Goal: Transaction & Acquisition: Purchase product/service

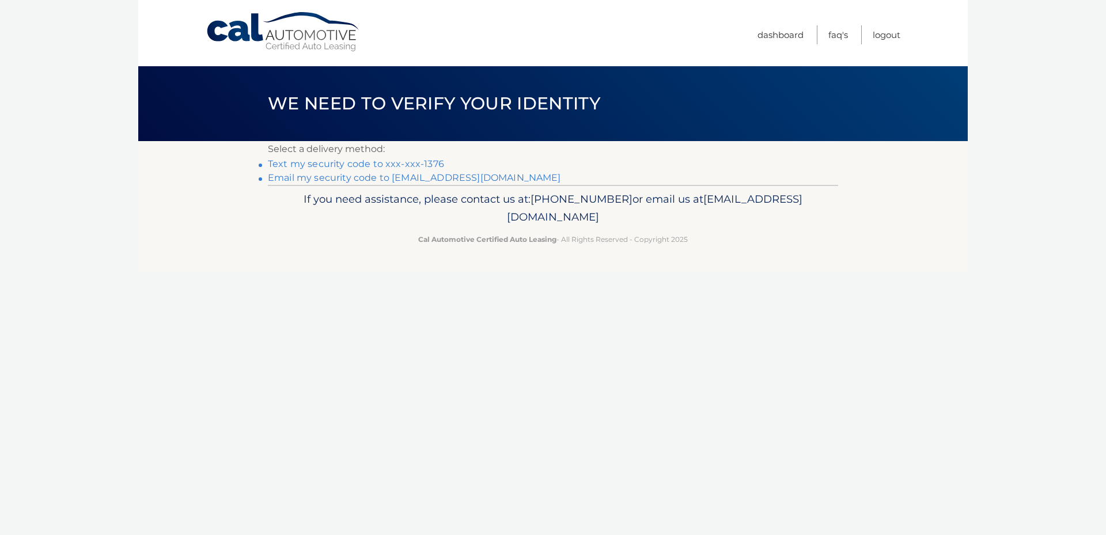
click at [374, 160] on link "Text my security code to xxx-xxx-1376" at bounding box center [356, 163] width 176 height 11
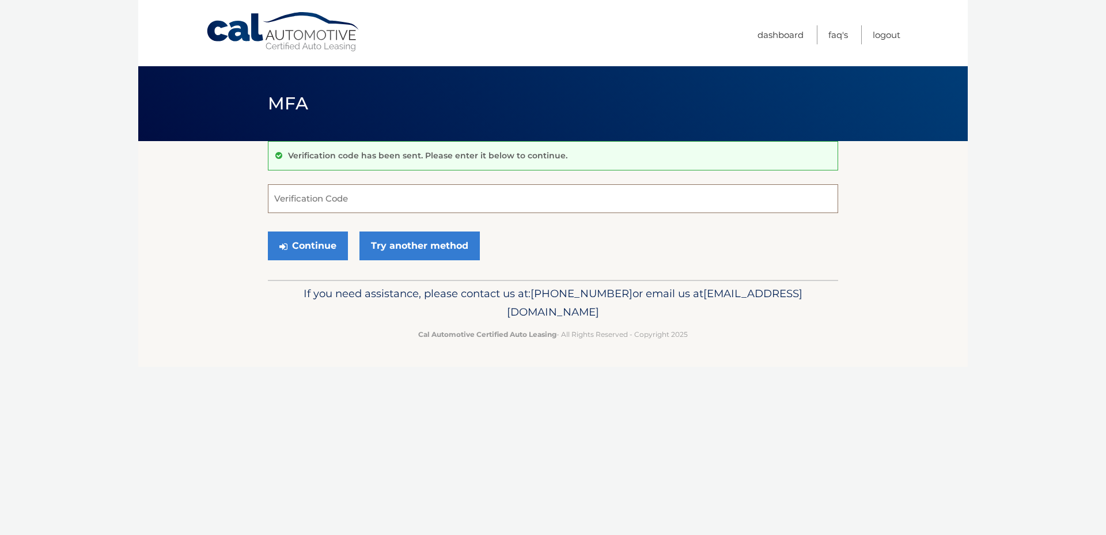
click at [353, 199] on input "Verification Code" at bounding box center [553, 198] width 570 height 29
type input "952763"
click at [332, 253] on button "Continue" at bounding box center [308, 246] width 80 height 29
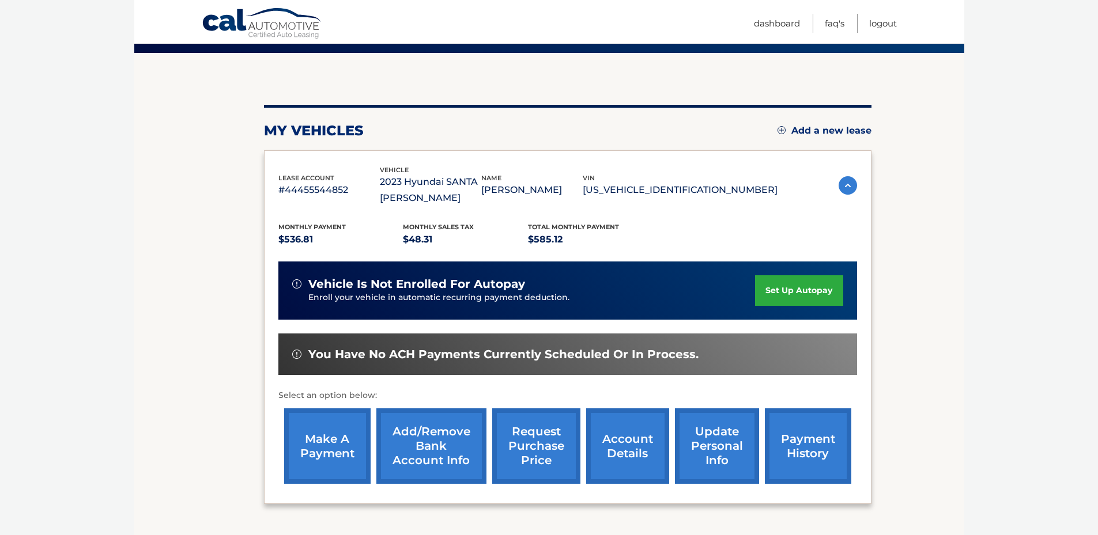
scroll to position [115, 0]
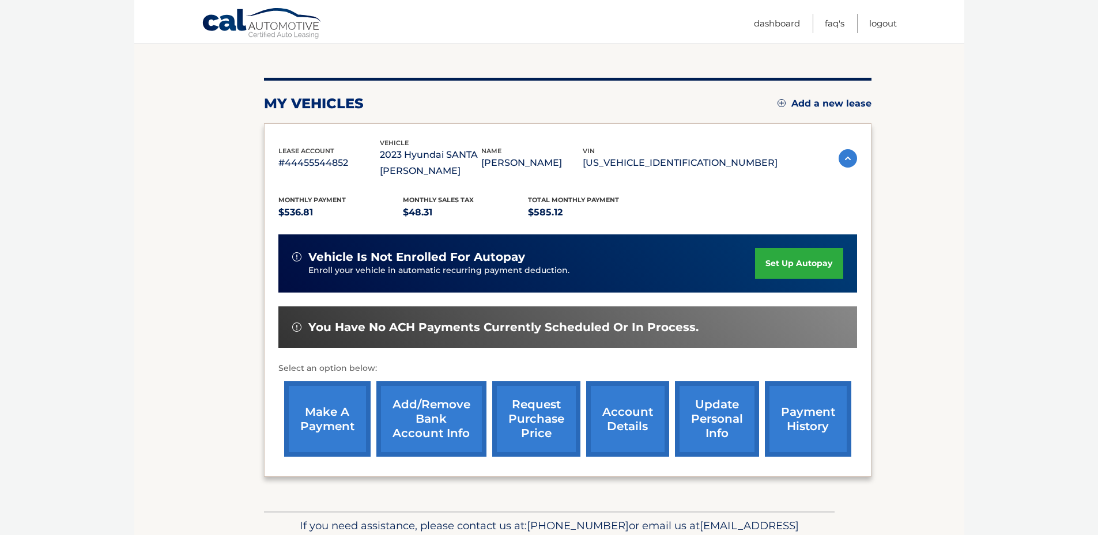
click at [328, 429] on link "make a payment" at bounding box center [327, 418] width 86 height 75
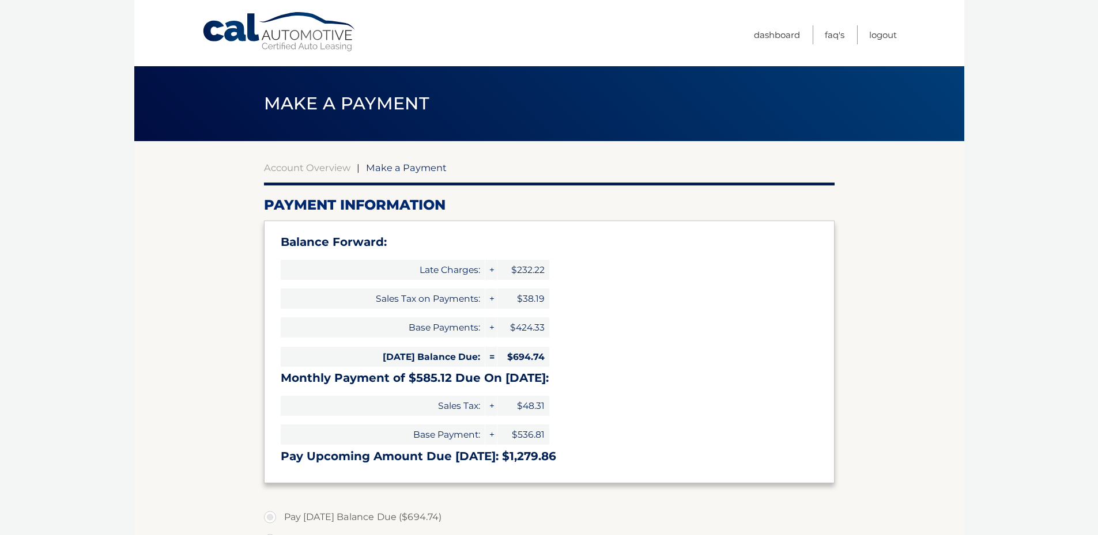
select select "YmNmMTI5MzQtYzQ0ZS00ZmI1LTg3MTMtNWU0OGVlNDdmMmVm"
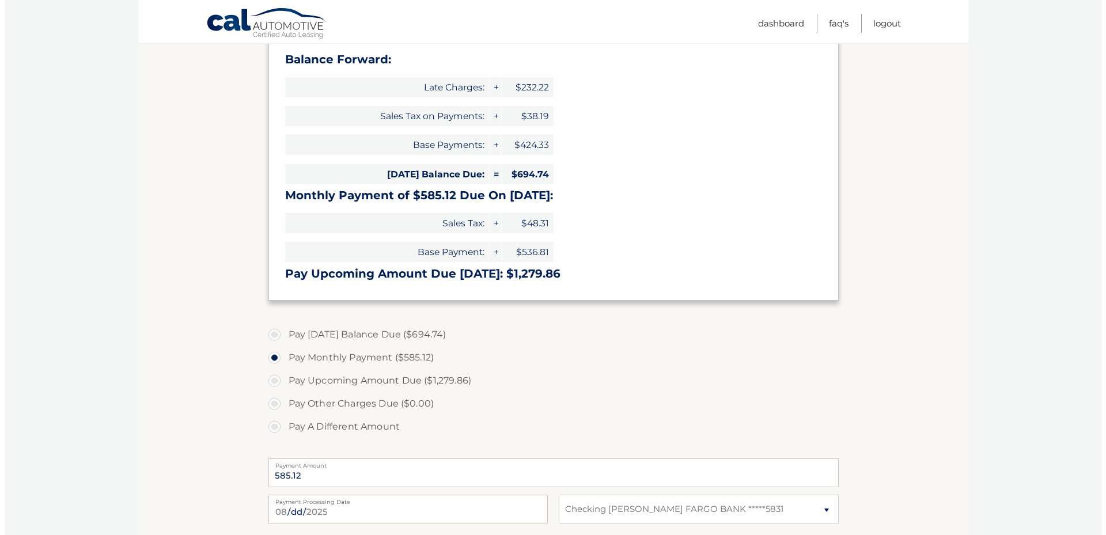
scroll to position [288, 0]
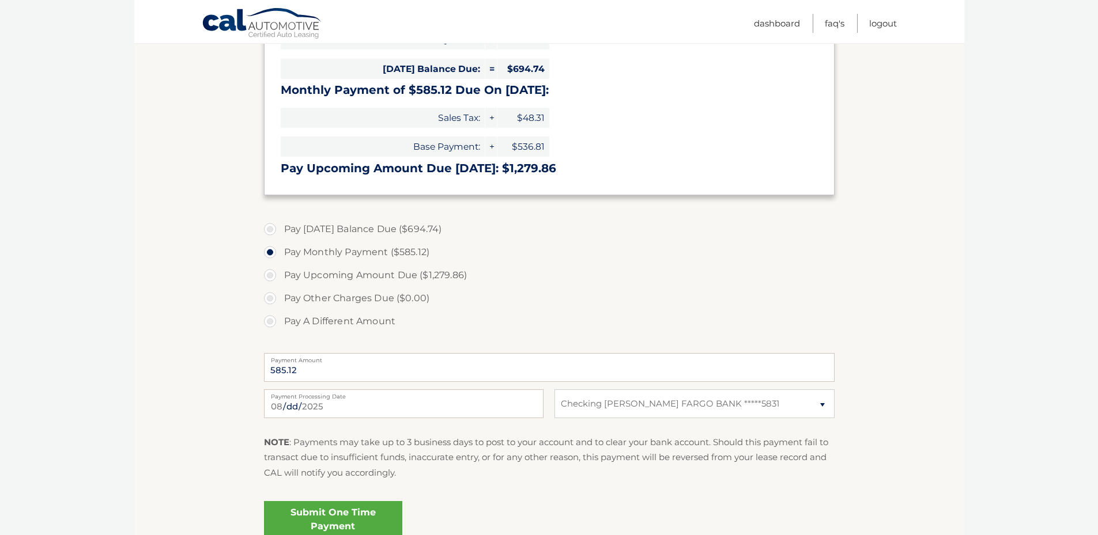
click at [338, 521] on link "Submit One Time Payment" at bounding box center [333, 519] width 138 height 37
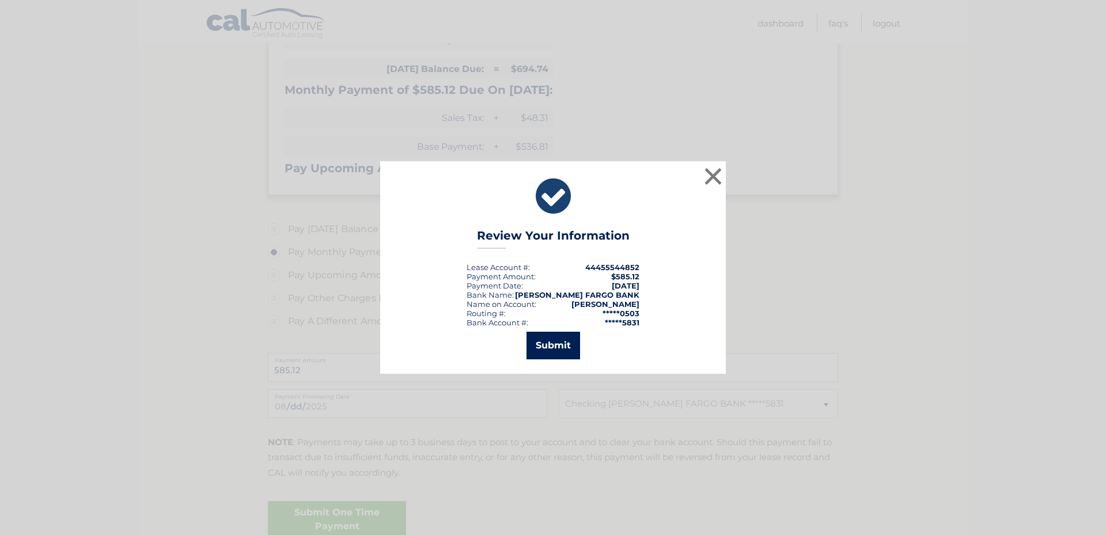
click at [565, 357] on button "Submit" at bounding box center [554, 346] width 54 height 28
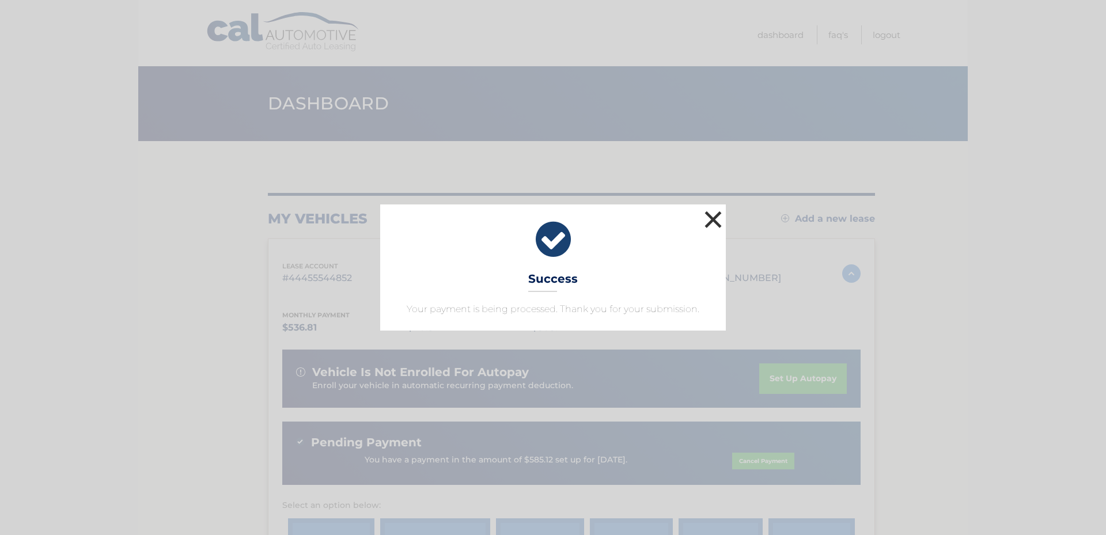
click at [711, 222] on button "×" at bounding box center [713, 219] width 23 height 23
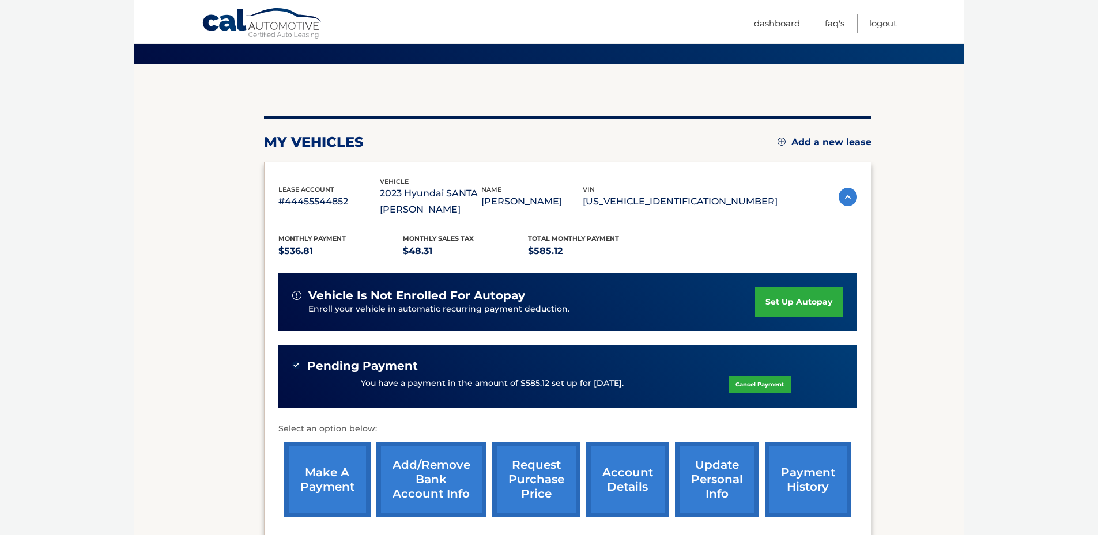
scroll to position [173, 0]
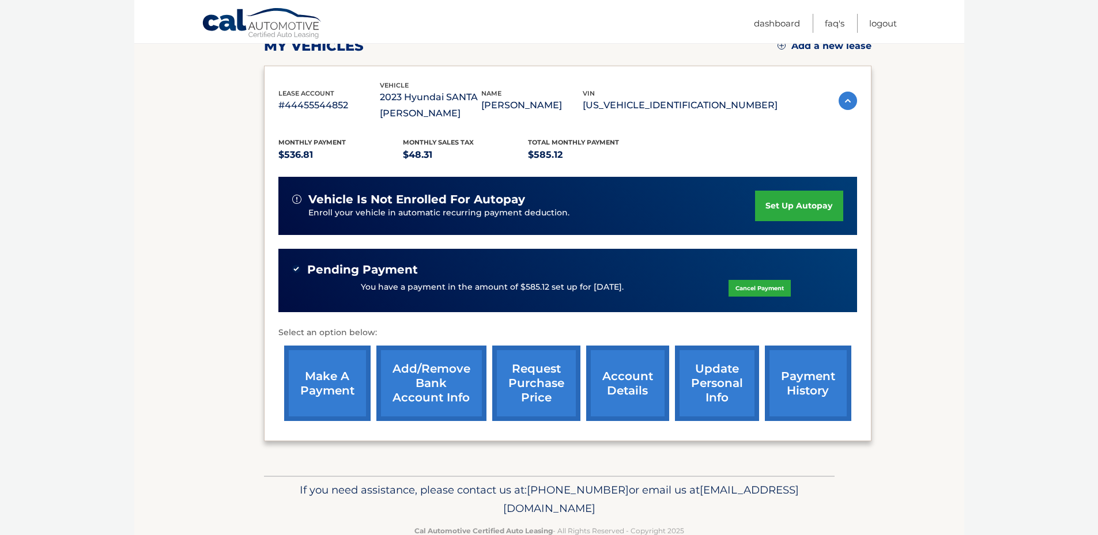
click at [777, 380] on link "payment history" at bounding box center [808, 383] width 86 height 75
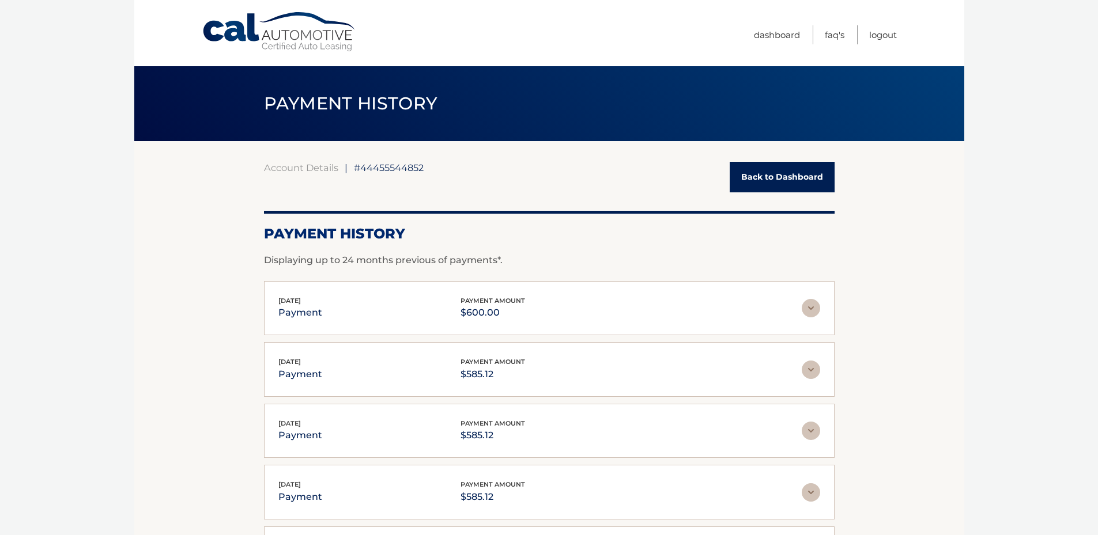
click at [802, 366] on img at bounding box center [810, 370] width 18 height 18
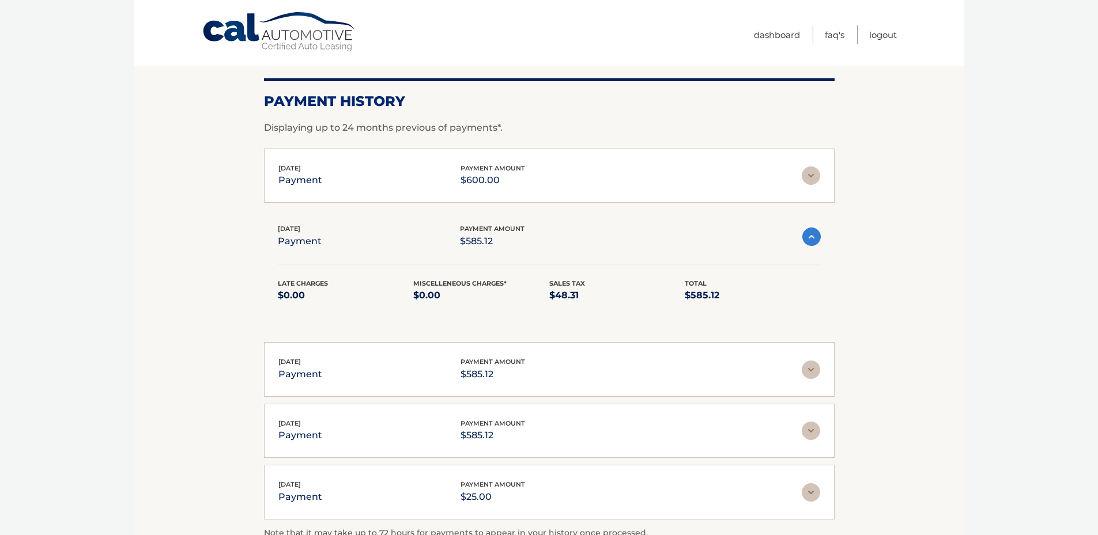
scroll to position [173, 0]
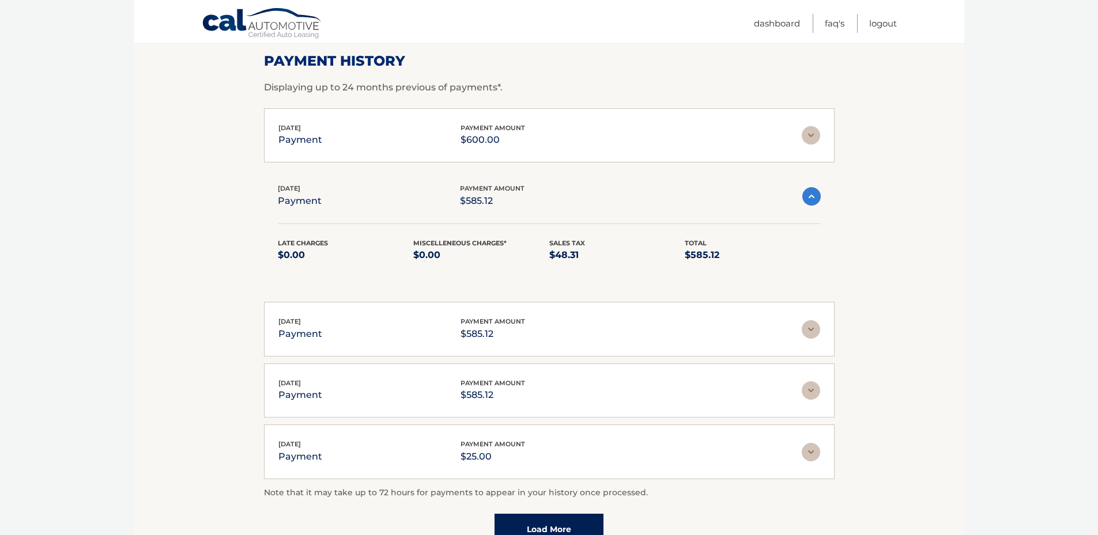
click at [811, 334] on img at bounding box center [810, 329] width 18 height 18
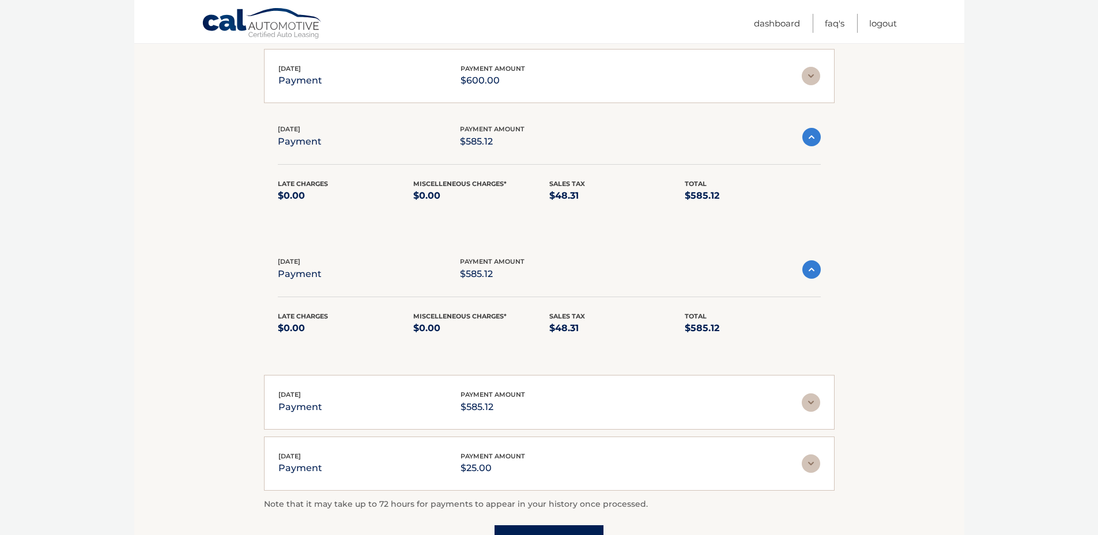
scroll to position [288, 0]
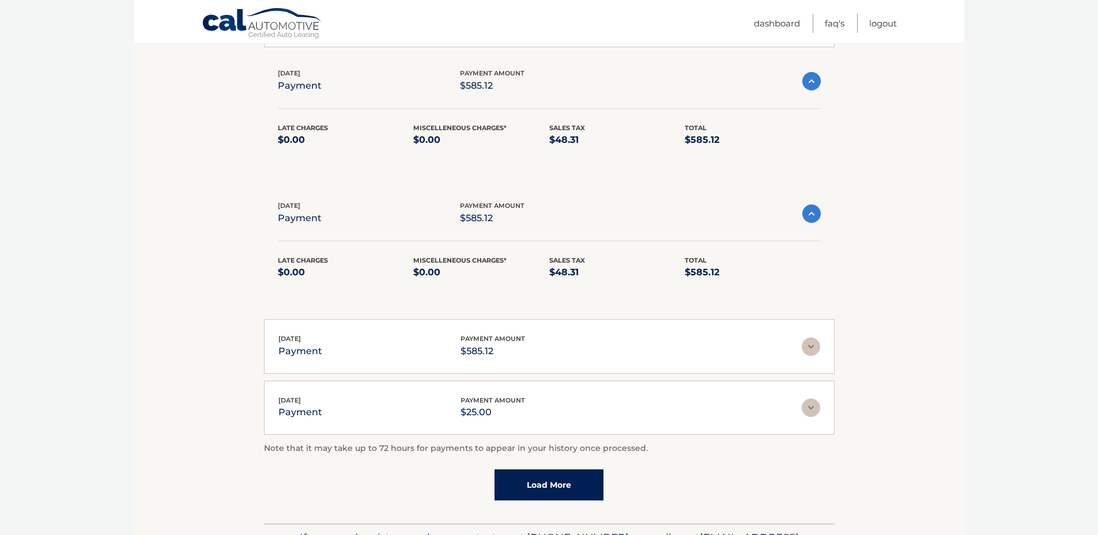
click at [808, 349] on img at bounding box center [810, 347] width 18 height 18
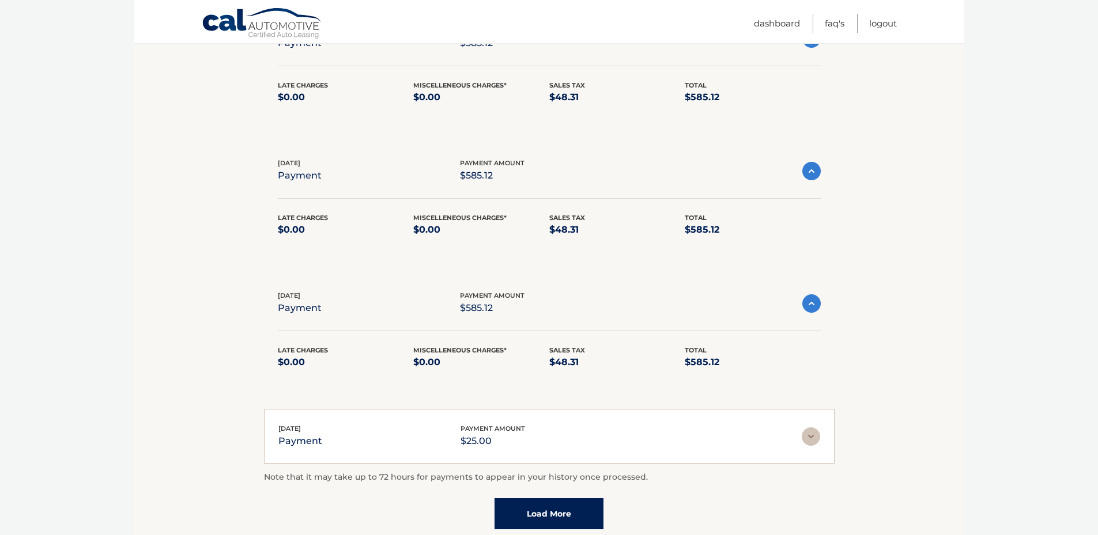
scroll to position [346, 0]
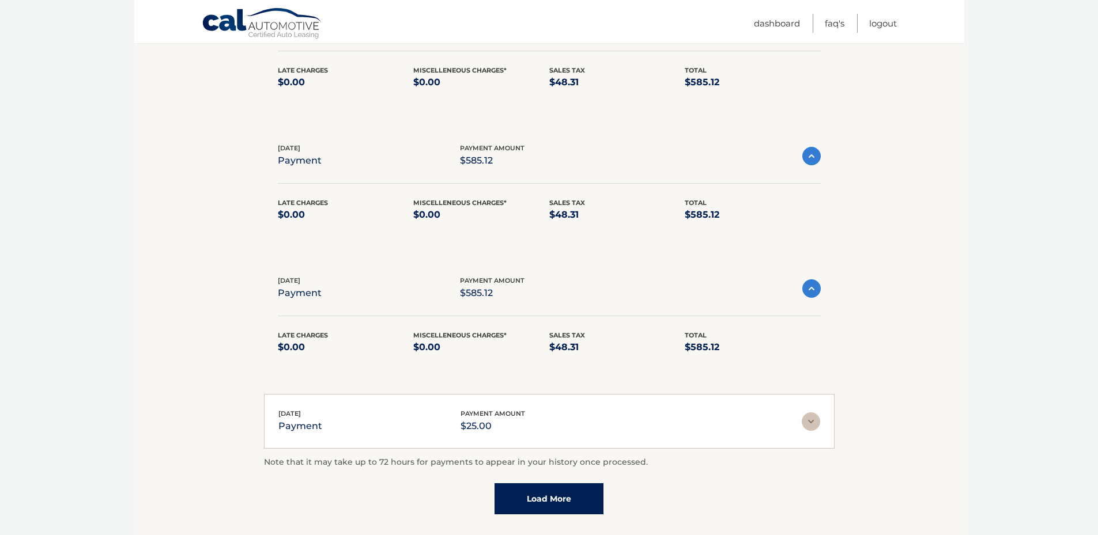
click at [806, 428] on img at bounding box center [810, 421] width 18 height 18
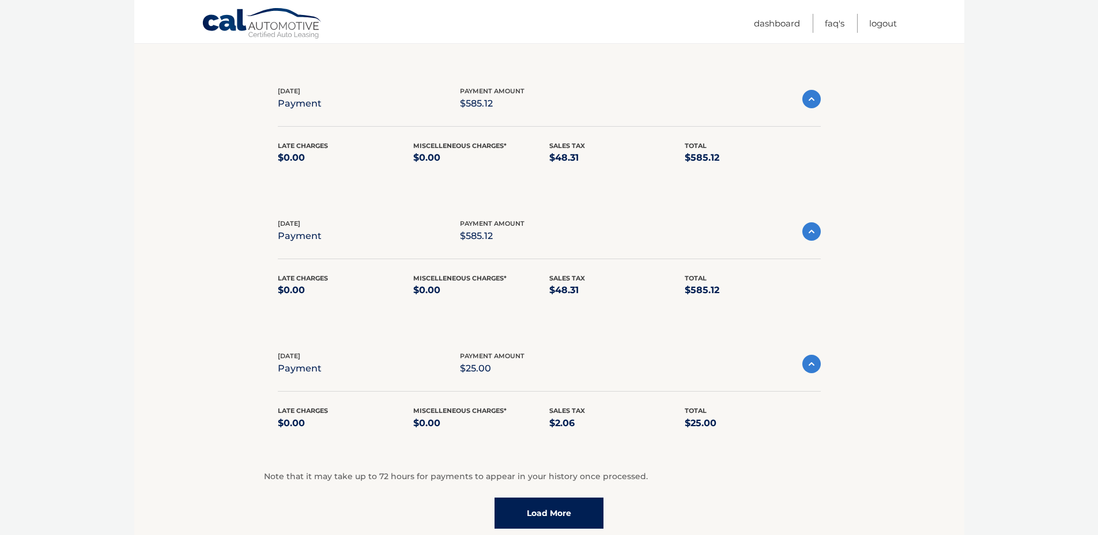
scroll to position [403, 0]
click at [540, 518] on link "Load More" at bounding box center [548, 512] width 109 height 31
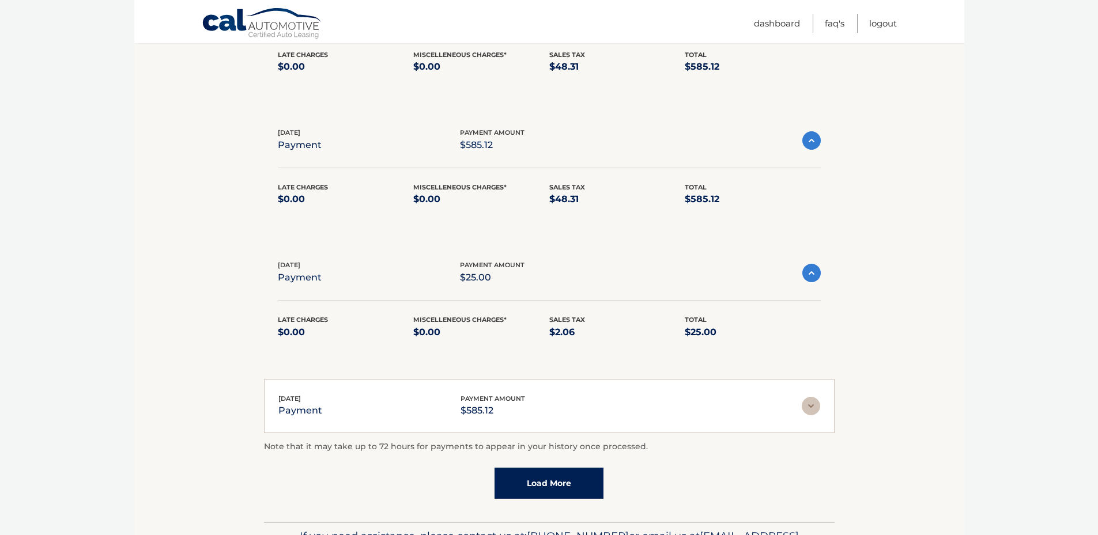
scroll to position [519, 0]
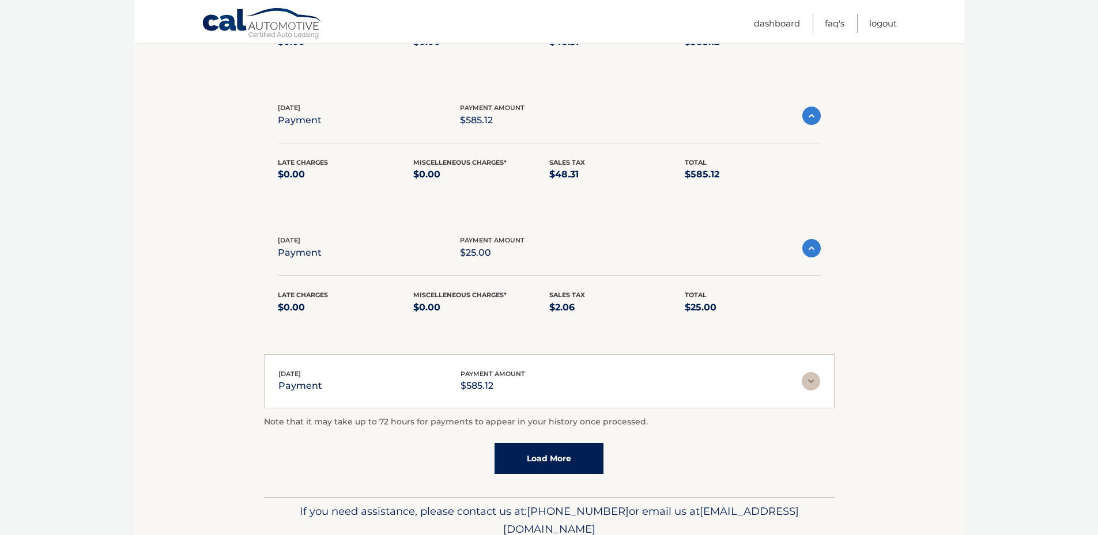
click at [815, 374] on img at bounding box center [810, 381] width 18 height 18
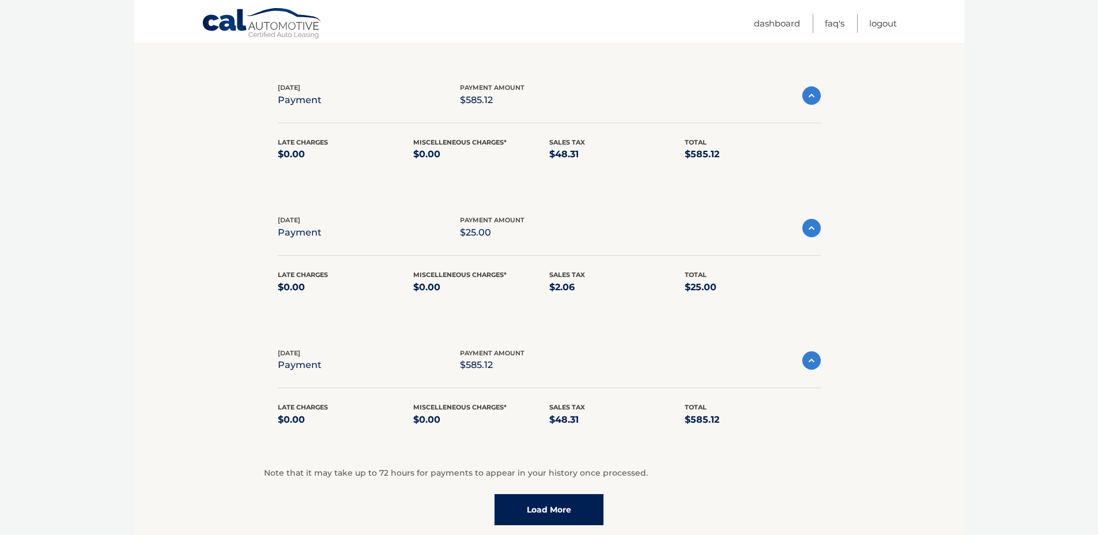
scroll to position [576, 0]
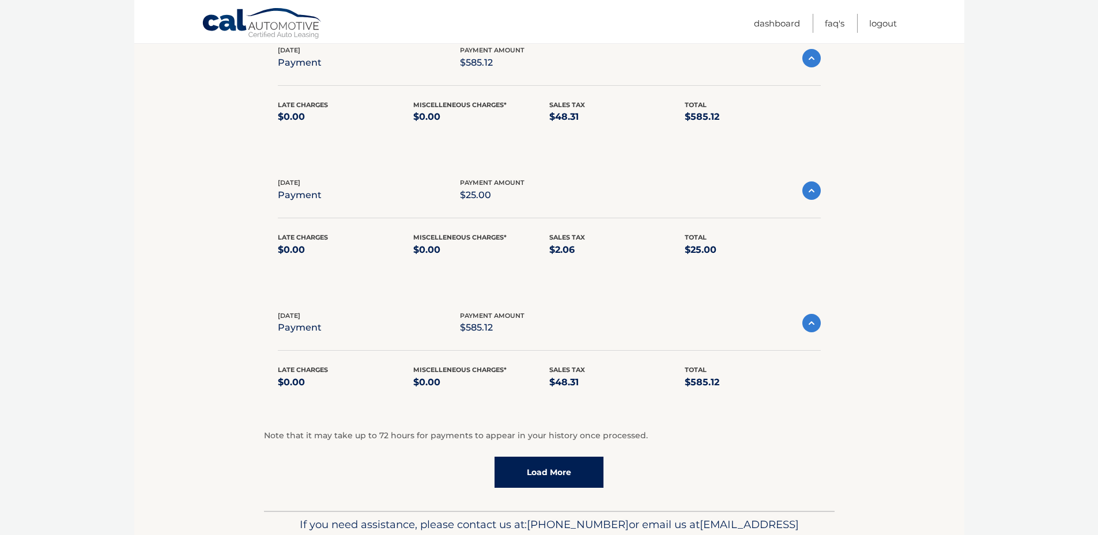
click at [552, 471] on link "Load More" at bounding box center [548, 472] width 109 height 31
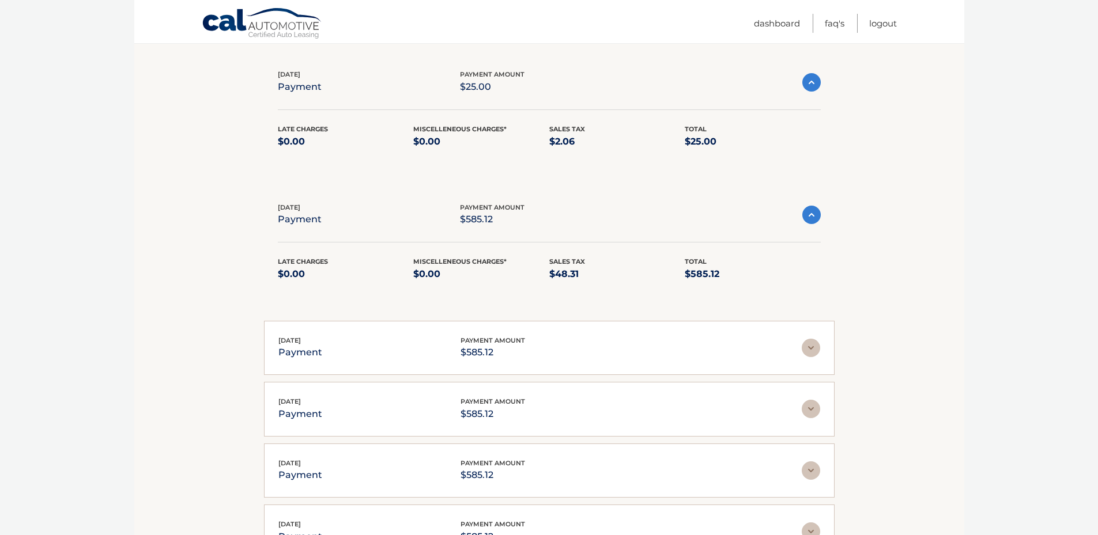
scroll to position [691, 0]
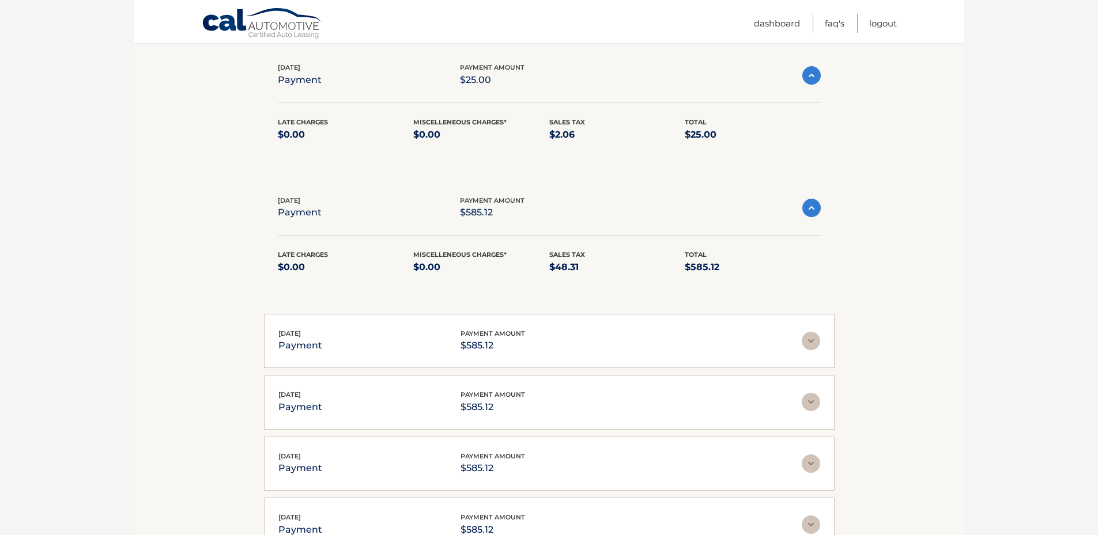
click at [813, 346] on img at bounding box center [810, 341] width 18 height 18
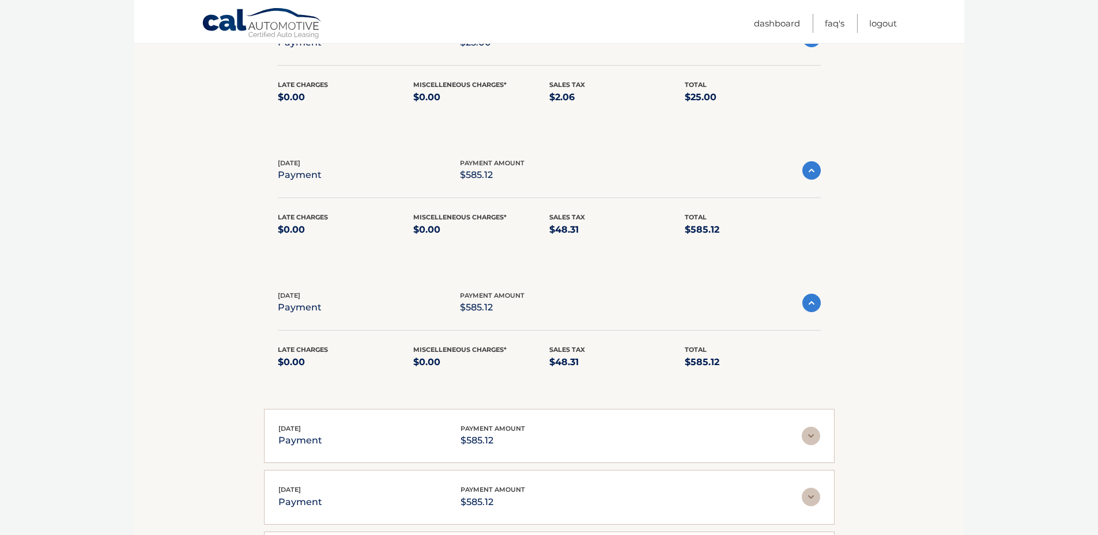
scroll to position [749, 0]
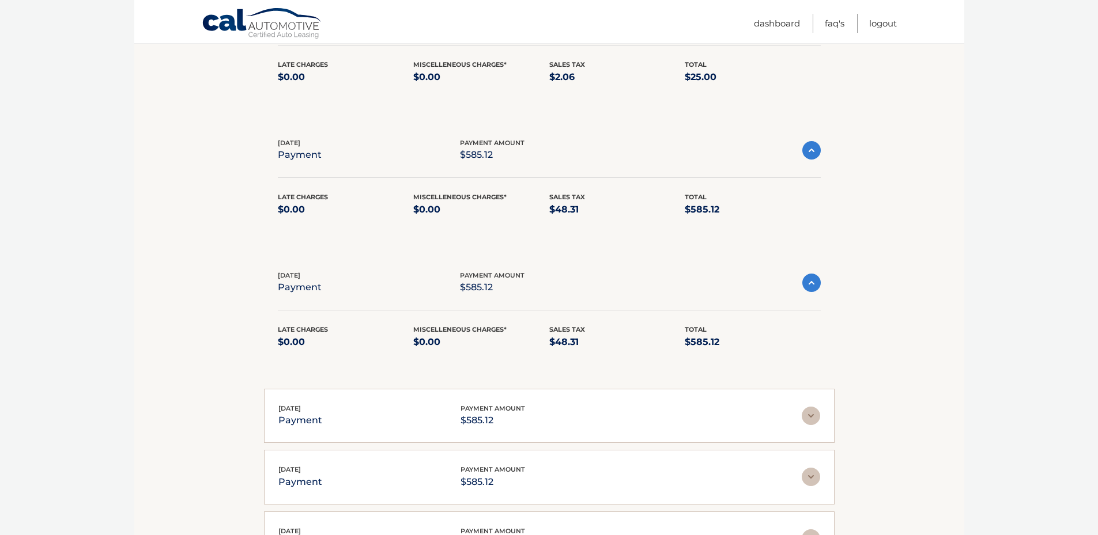
click at [812, 421] on img at bounding box center [810, 416] width 18 height 18
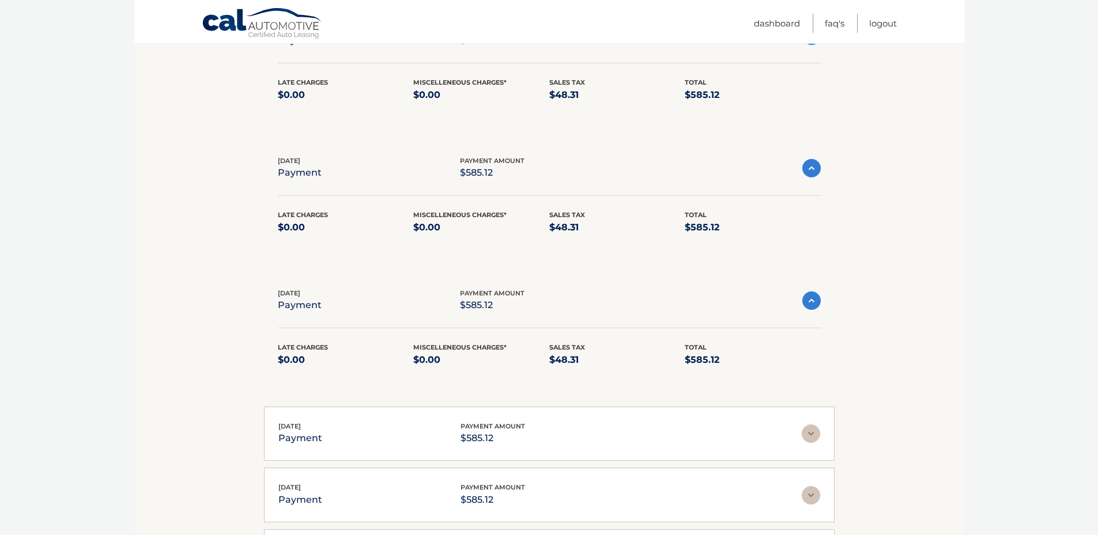
scroll to position [864, 0]
click at [807, 441] on img at bounding box center [810, 433] width 18 height 18
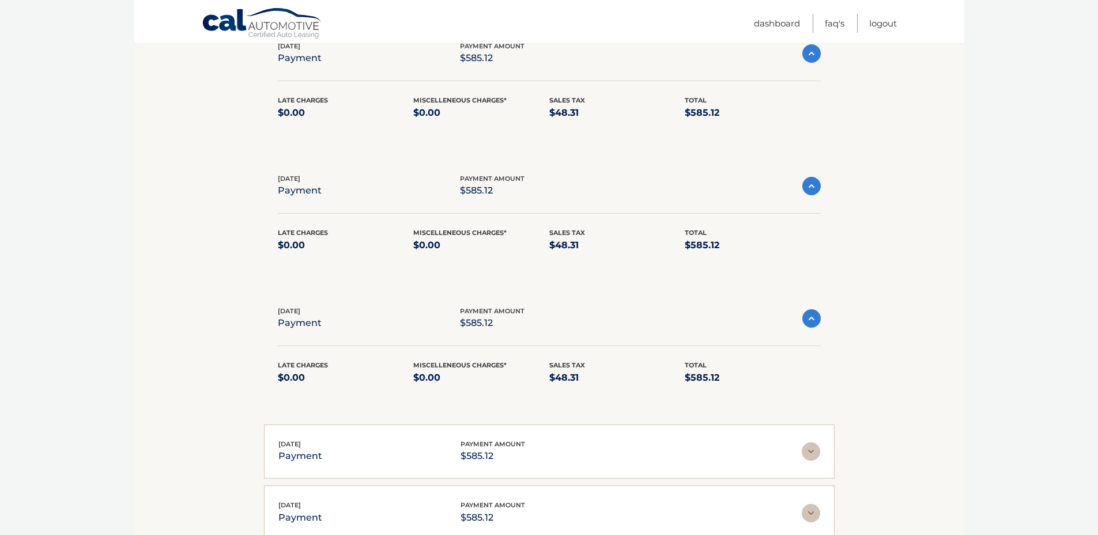
scroll to position [979, 0]
click at [809, 449] on img at bounding box center [810, 450] width 18 height 18
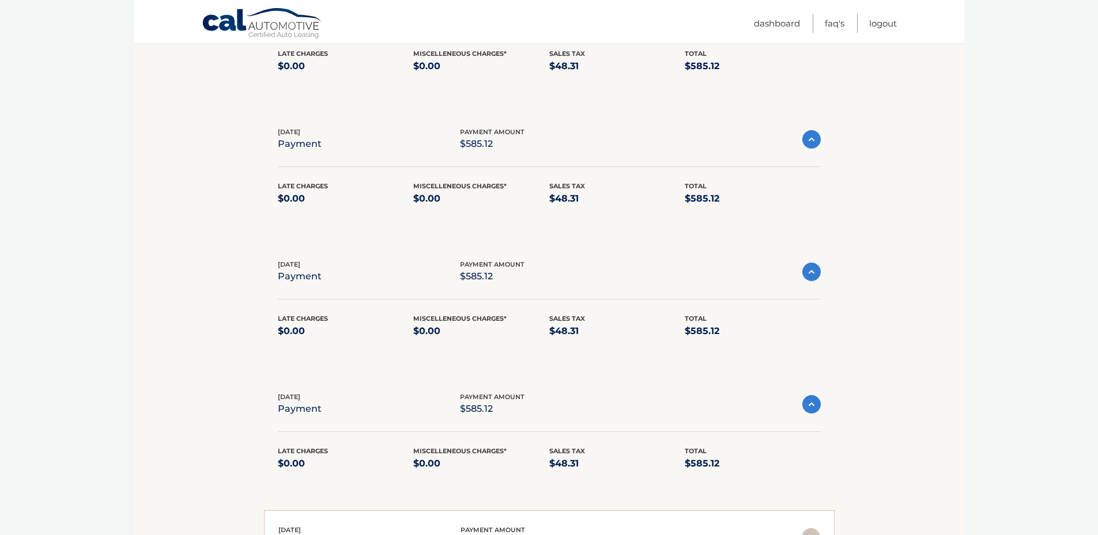
scroll to position [1095, 0]
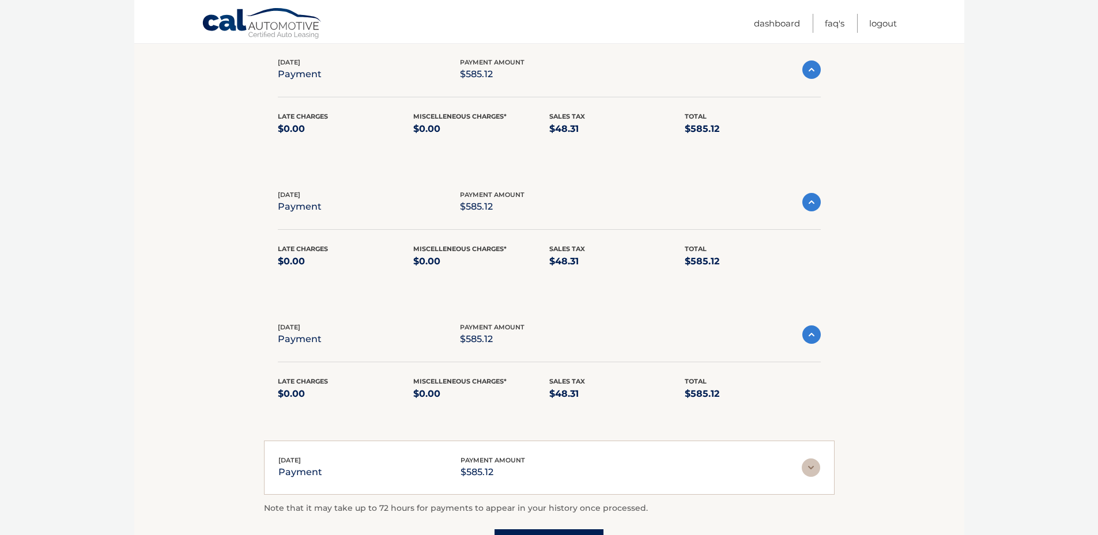
click at [811, 466] on img at bounding box center [810, 468] width 18 height 18
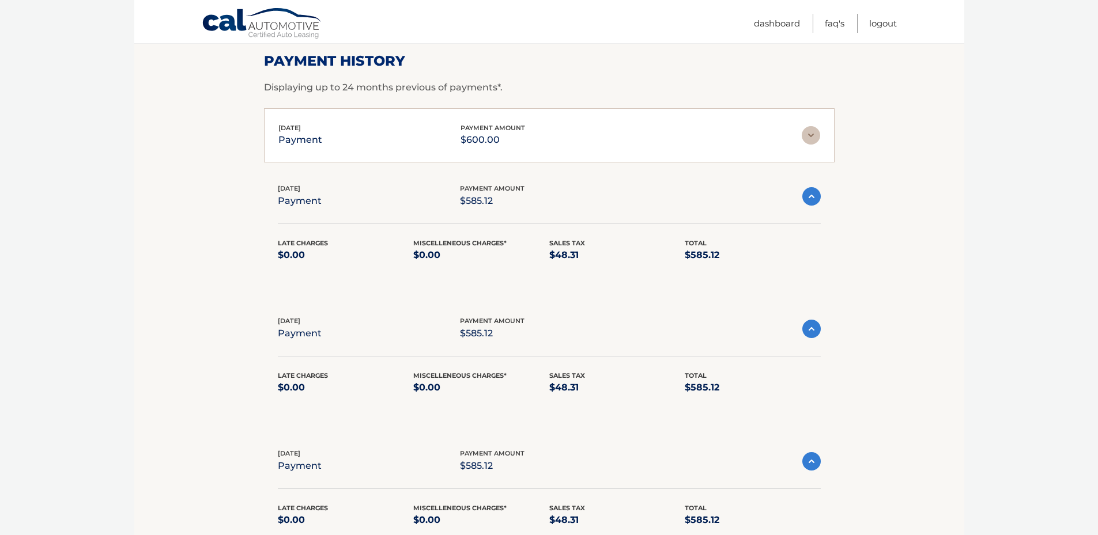
scroll to position [0, 0]
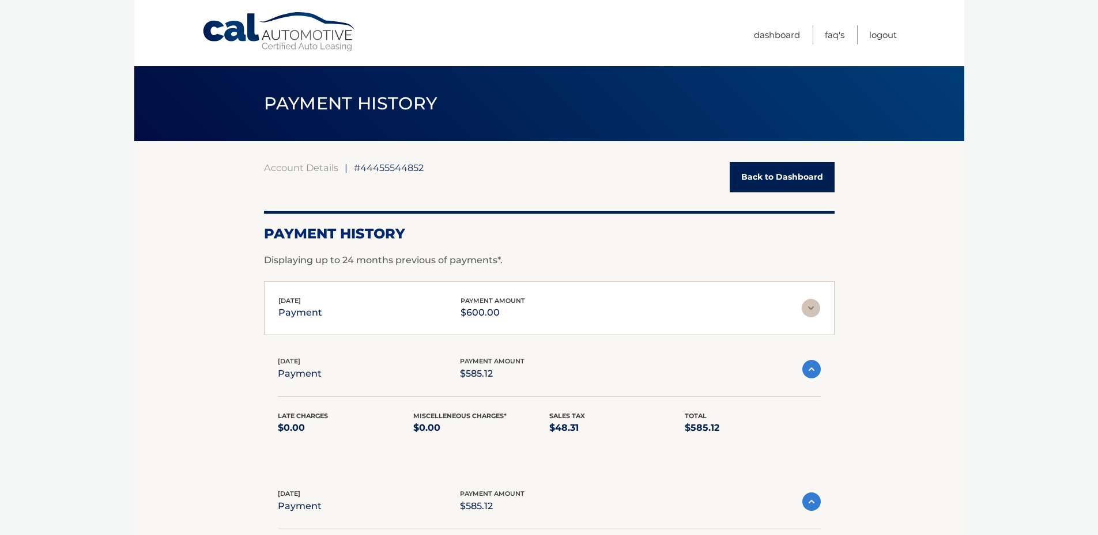
click at [830, 307] on div "Jul 31, 2025 payment payment amount $600.00 Late Charges $0.00 Miscelleneous Ch…" at bounding box center [549, 308] width 570 height 55
click at [817, 309] on img at bounding box center [810, 308] width 18 height 18
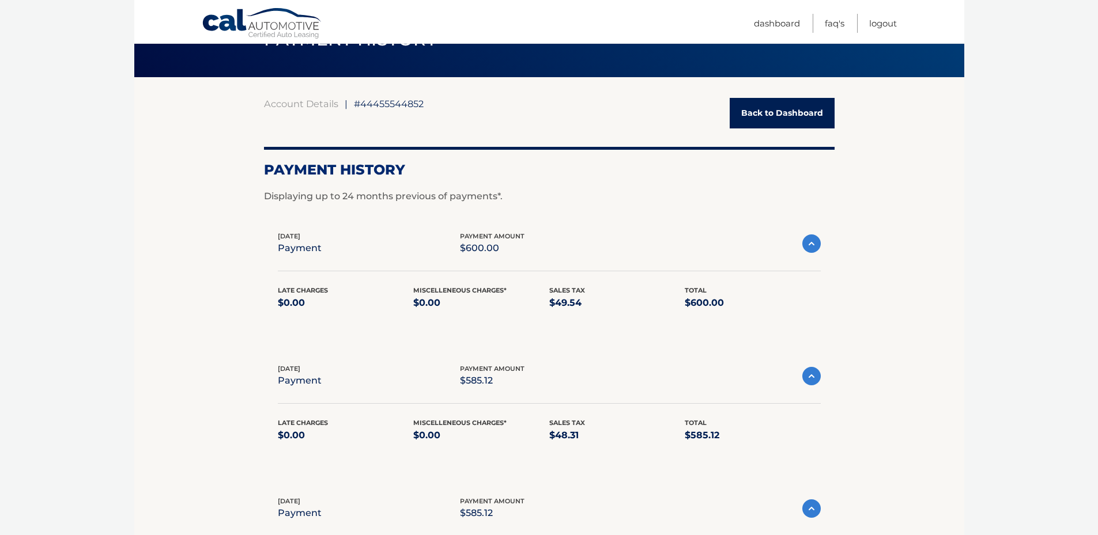
scroll to position [58, 0]
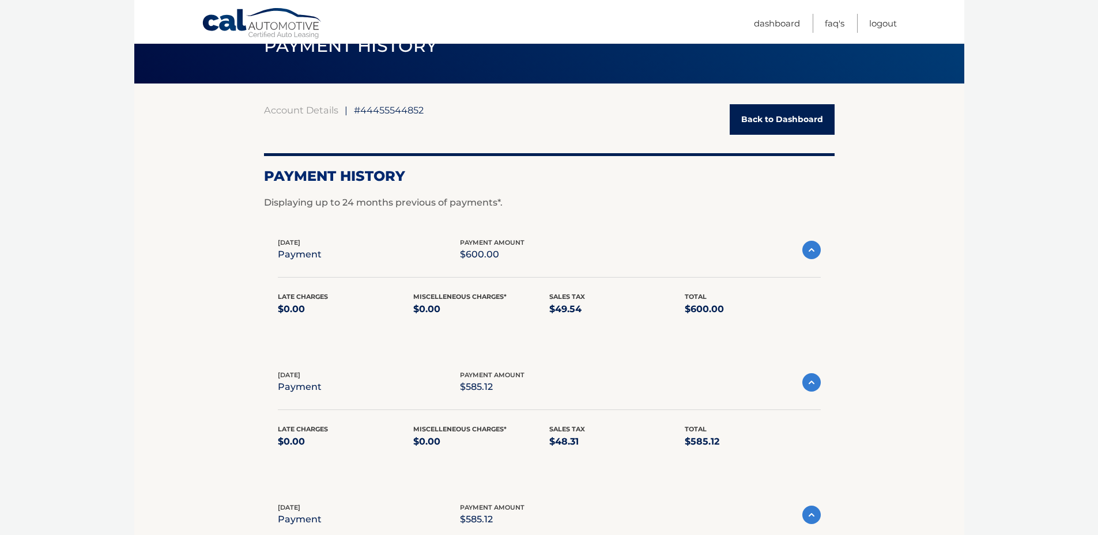
click at [789, 124] on link "Back to Dashboard" at bounding box center [781, 119] width 105 height 31
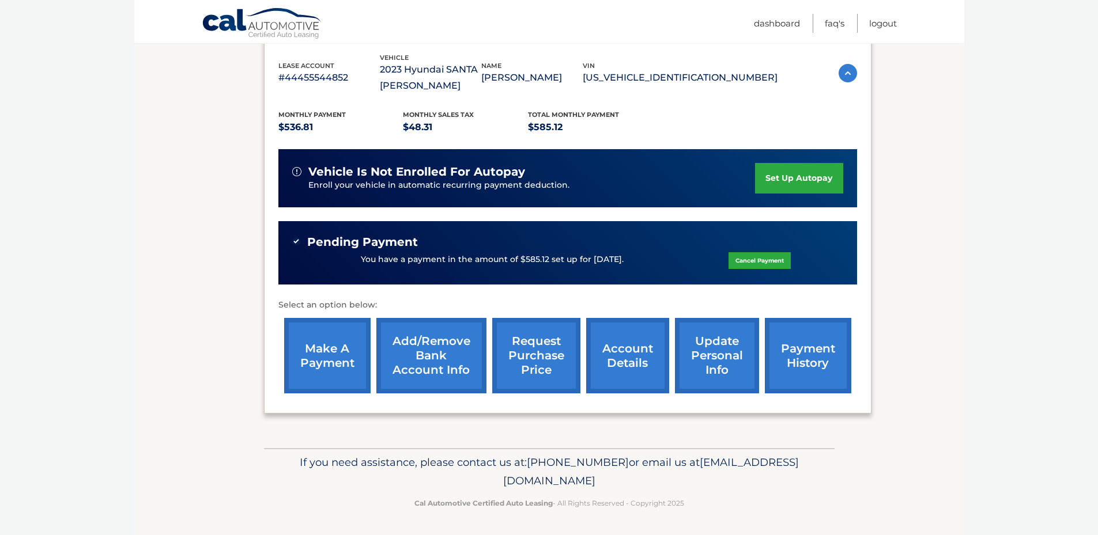
scroll to position [201, 0]
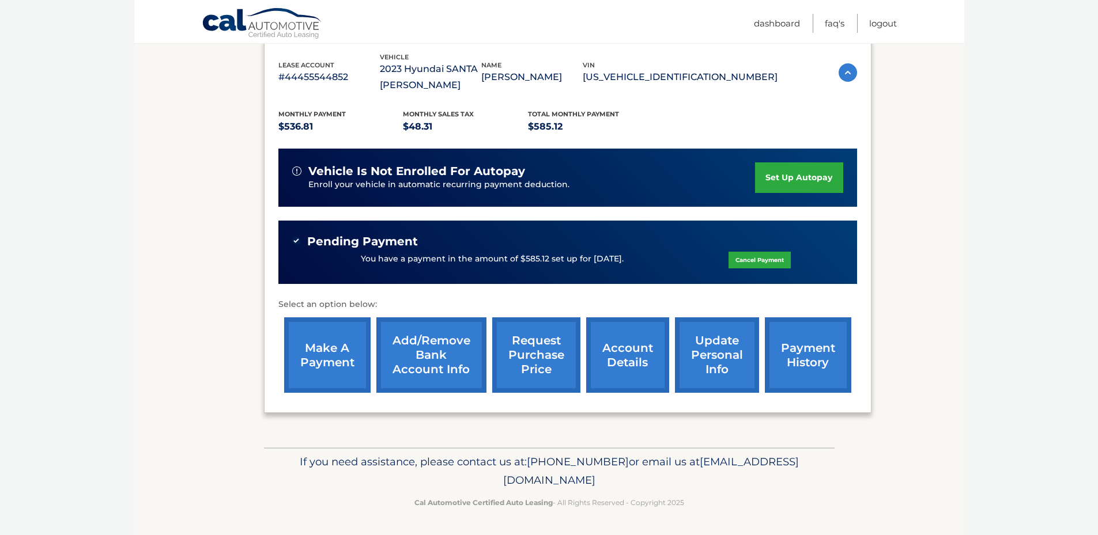
click at [623, 353] on link "account details" at bounding box center [627, 354] width 83 height 75
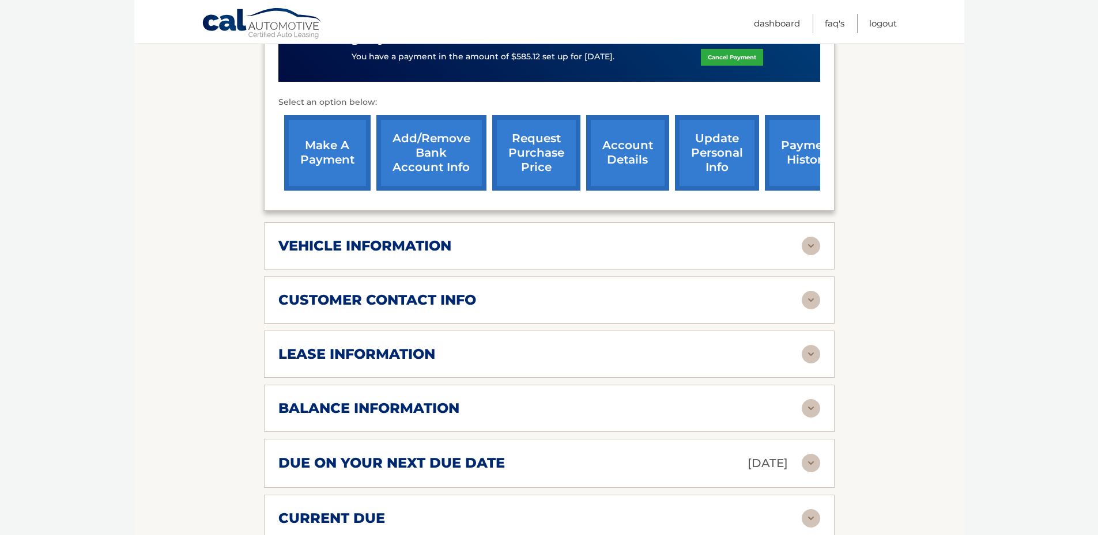
scroll to position [461, 0]
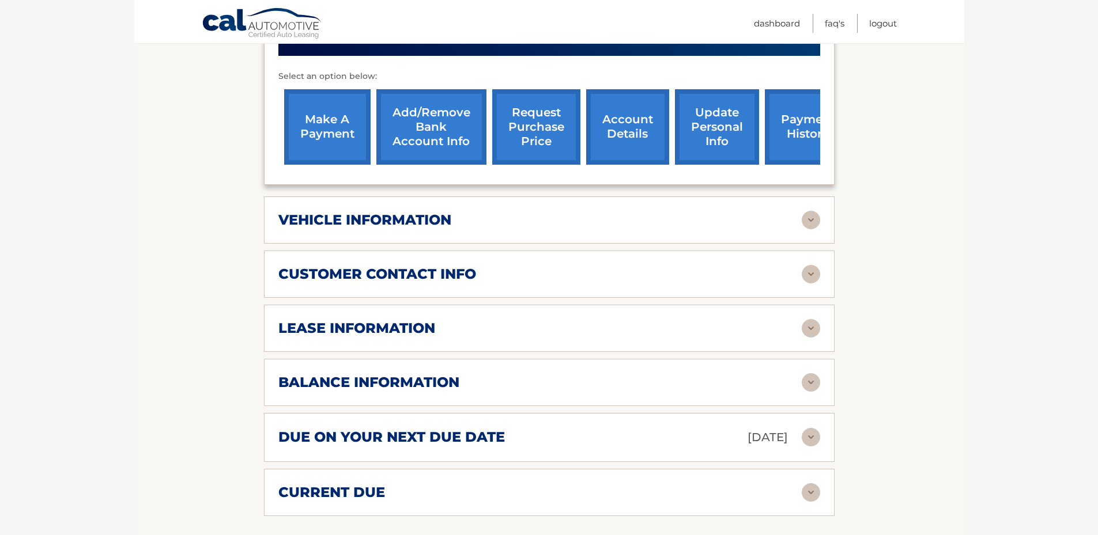
click at [810, 483] on img at bounding box center [810, 492] width 18 height 18
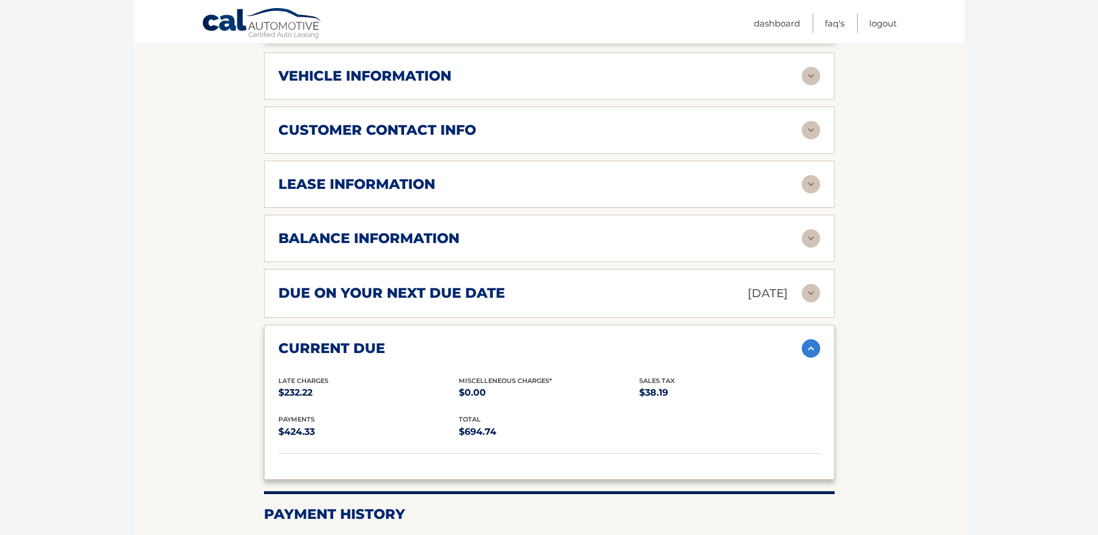
scroll to position [634, 0]
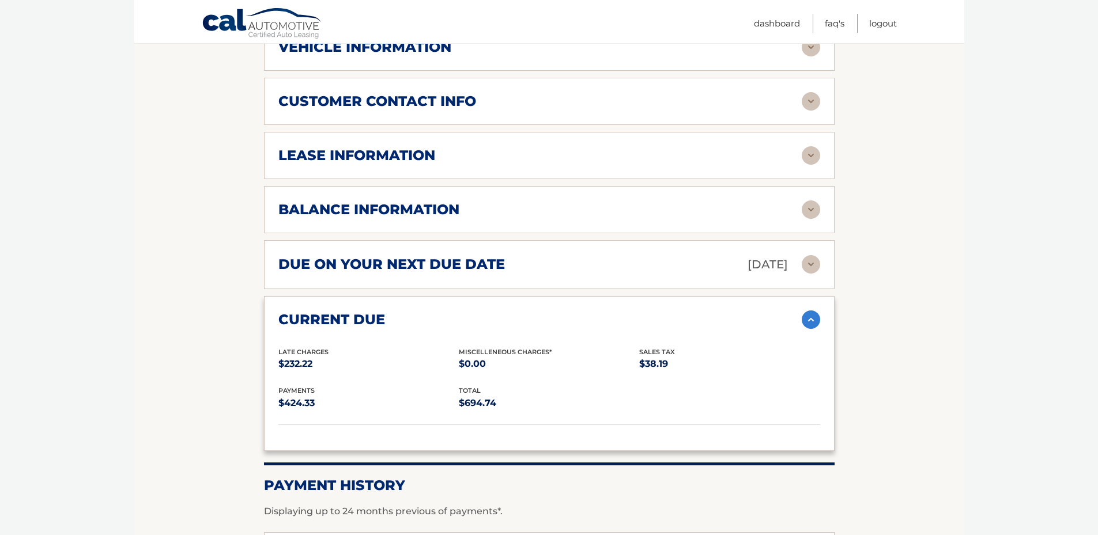
click at [302, 356] on p "$232.22" at bounding box center [368, 364] width 180 height 16
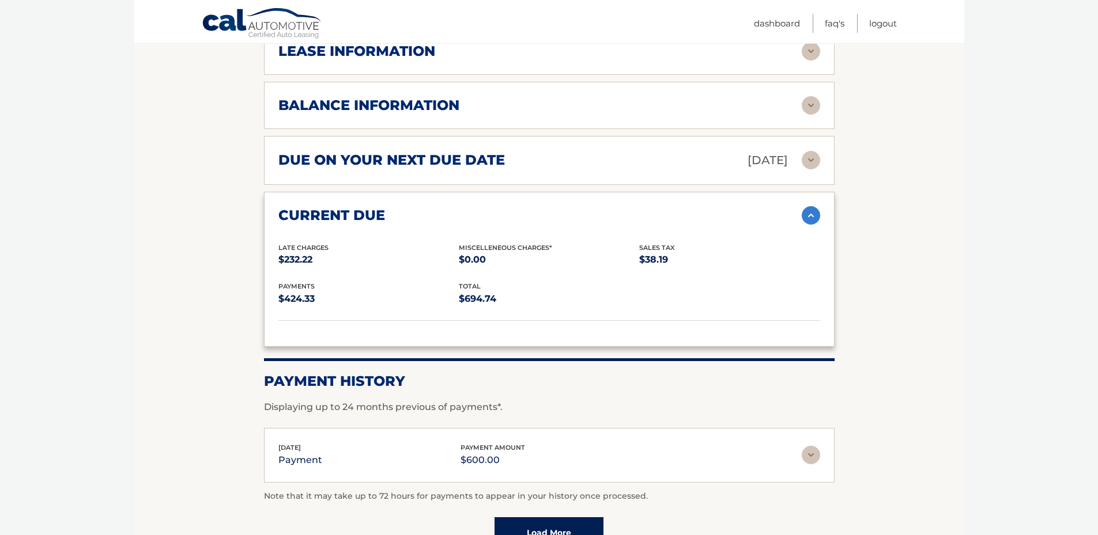
scroll to position [749, 0]
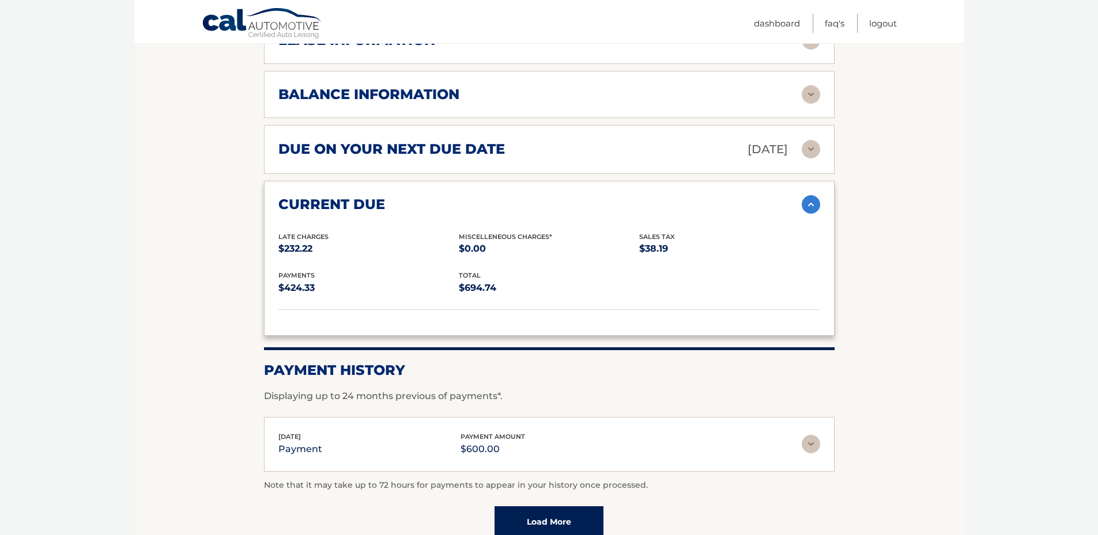
click at [814, 435] on img at bounding box center [810, 444] width 18 height 18
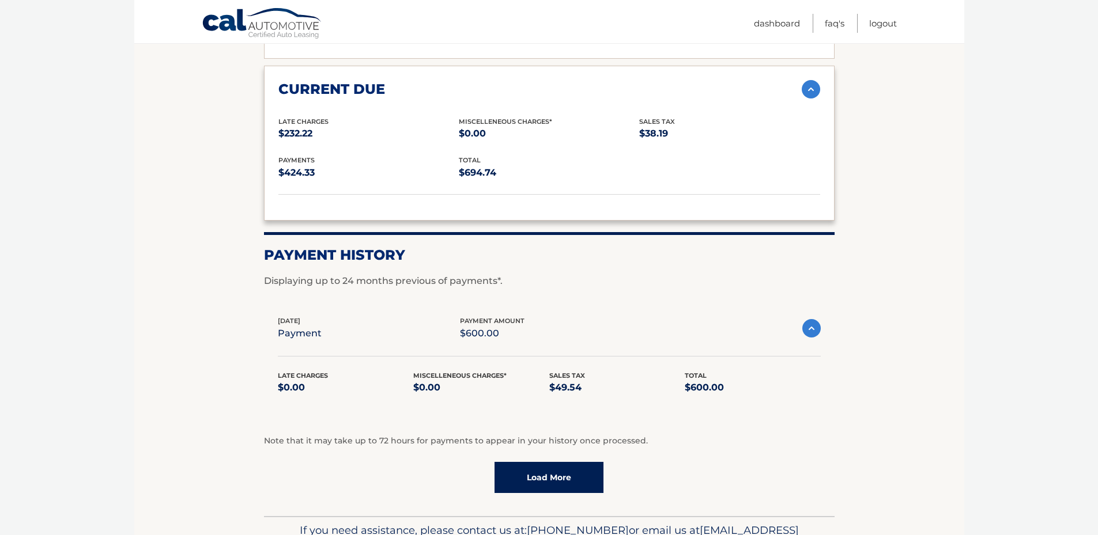
scroll to position [917, 0]
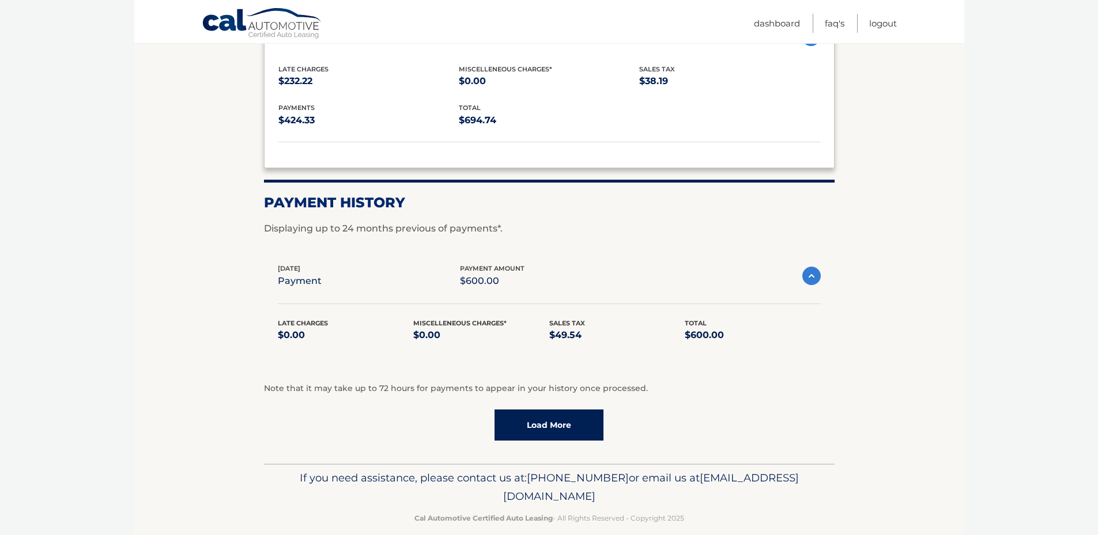
click at [535, 410] on link "Load More" at bounding box center [548, 425] width 109 height 31
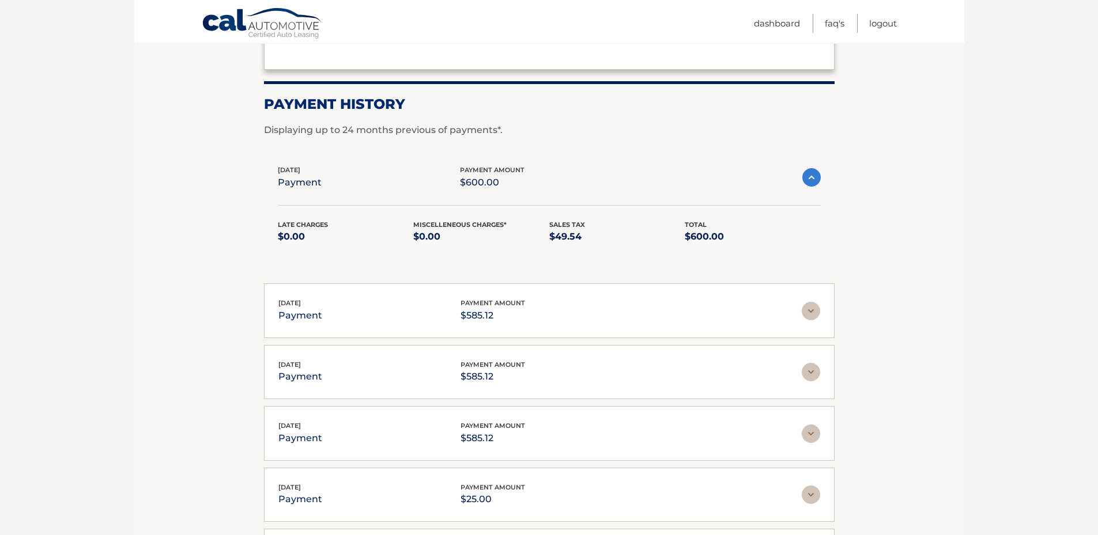
scroll to position [1032, 0]
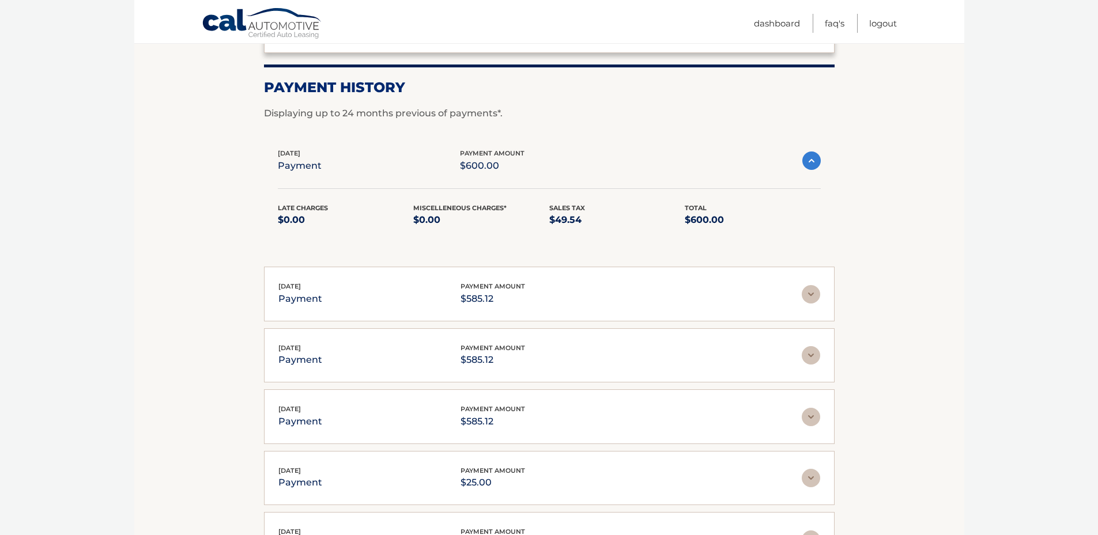
click at [811, 285] on img at bounding box center [810, 294] width 18 height 18
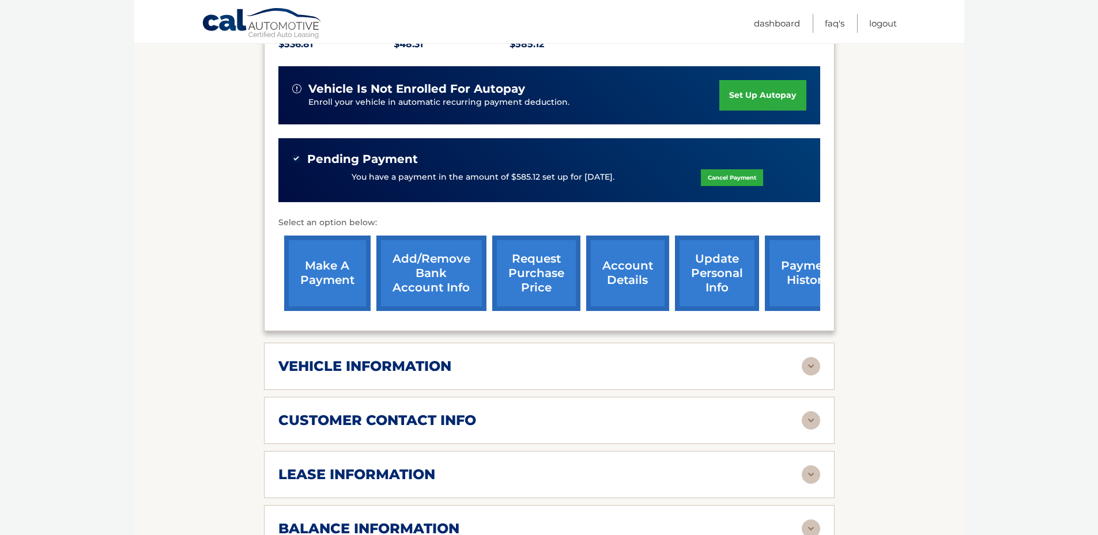
scroll to position [340, 0]
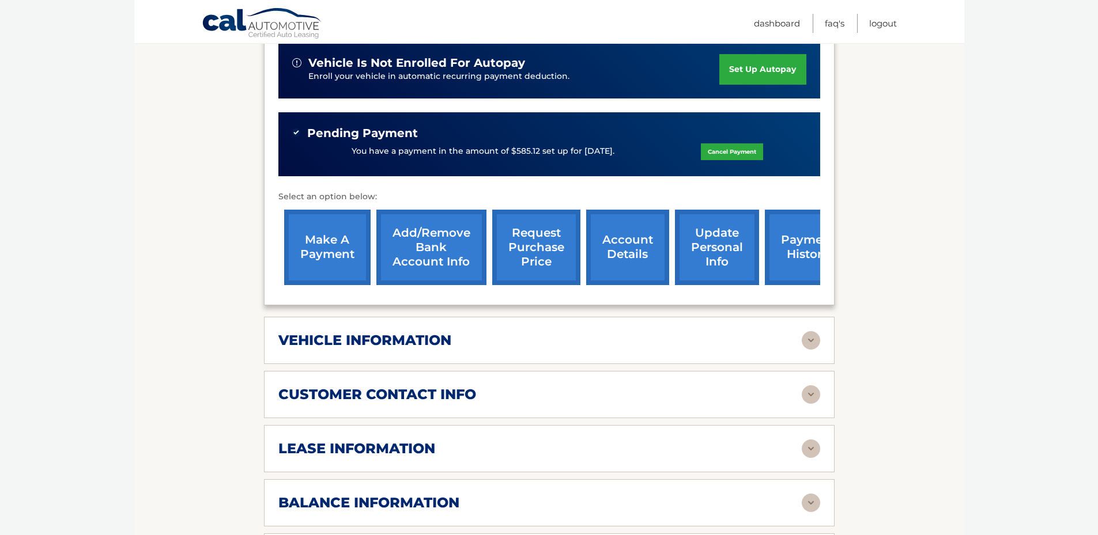
click at [807, 331] on img at bounding box center [810, 340] width 18 height 18
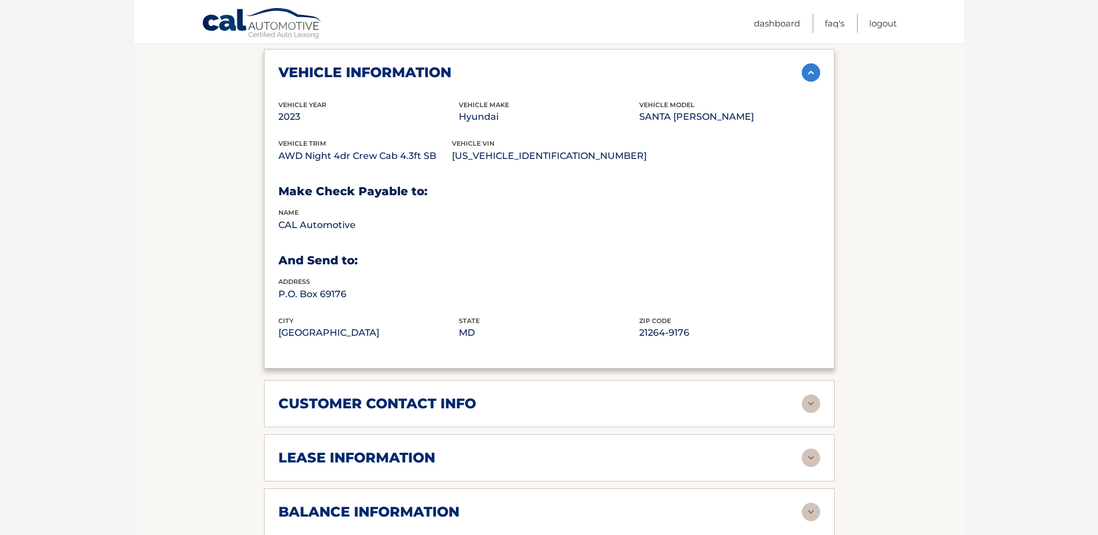
scroll to position [629, 0]
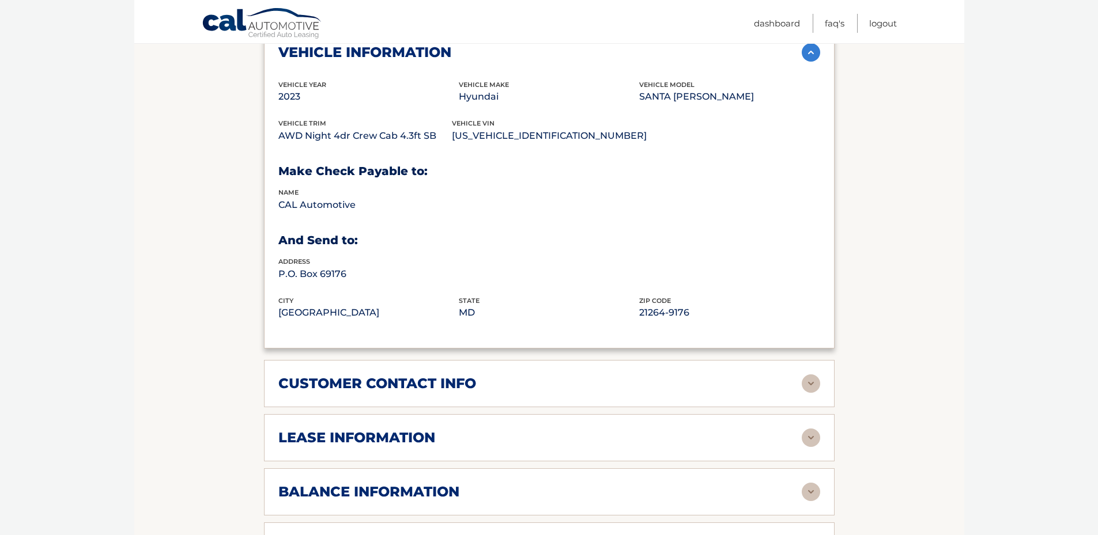
click at [803, 429] on img at bounding box center [810, 438] width 18 height 18
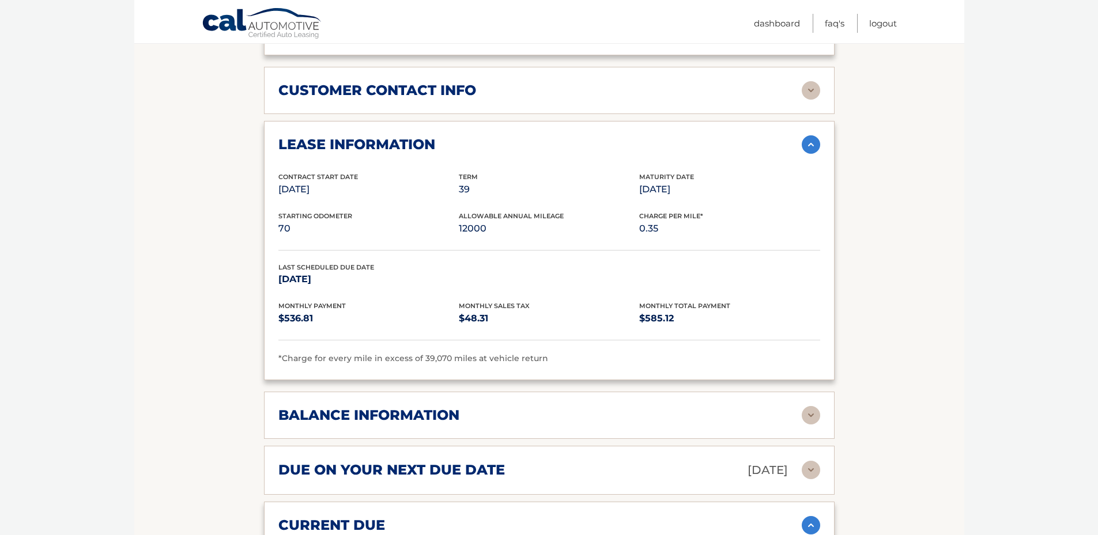
scroll to position [1032, 0]
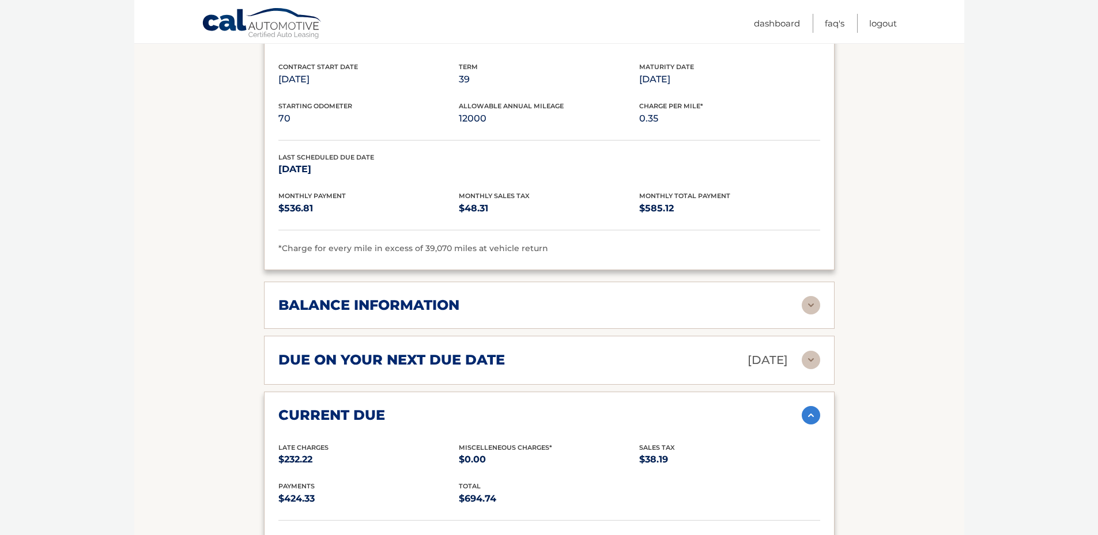
click at [811, 296] on img at bounding box center [810, 305] width 18 height 18
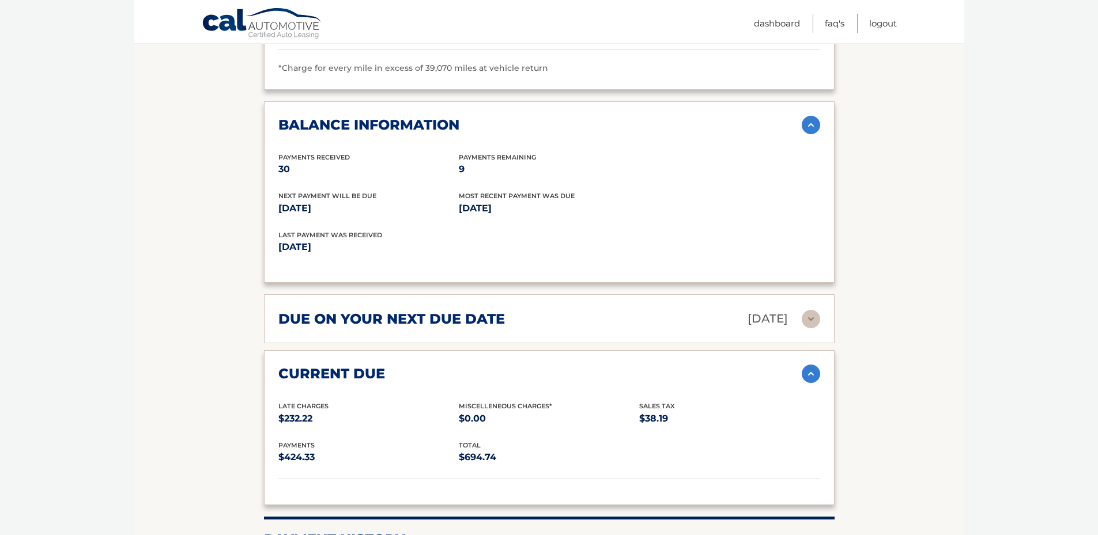
scroll to position [1262, 0]
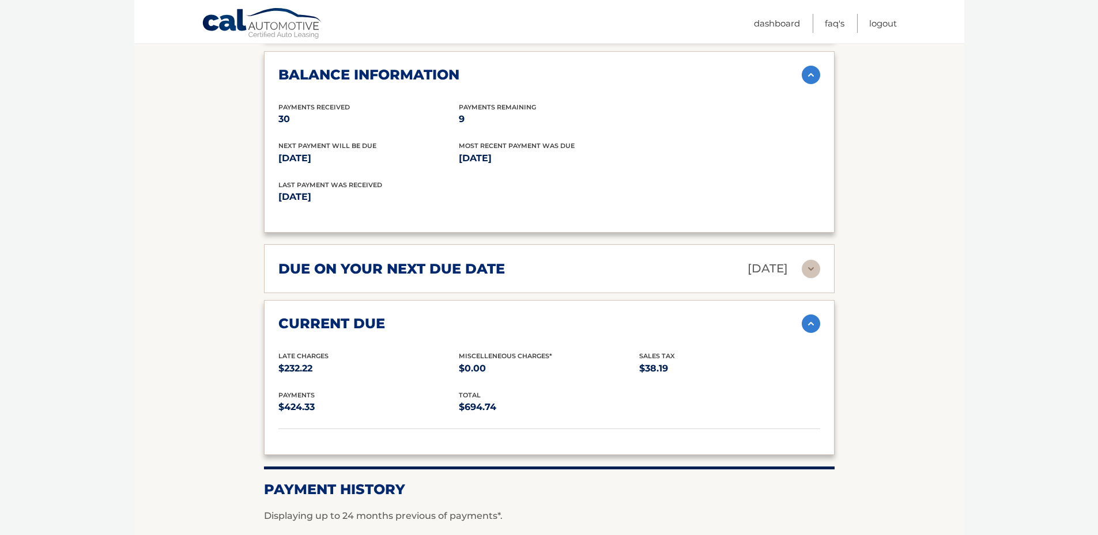
click at [811, 260] on img at bounding box center [810, 269] width 18 height 18
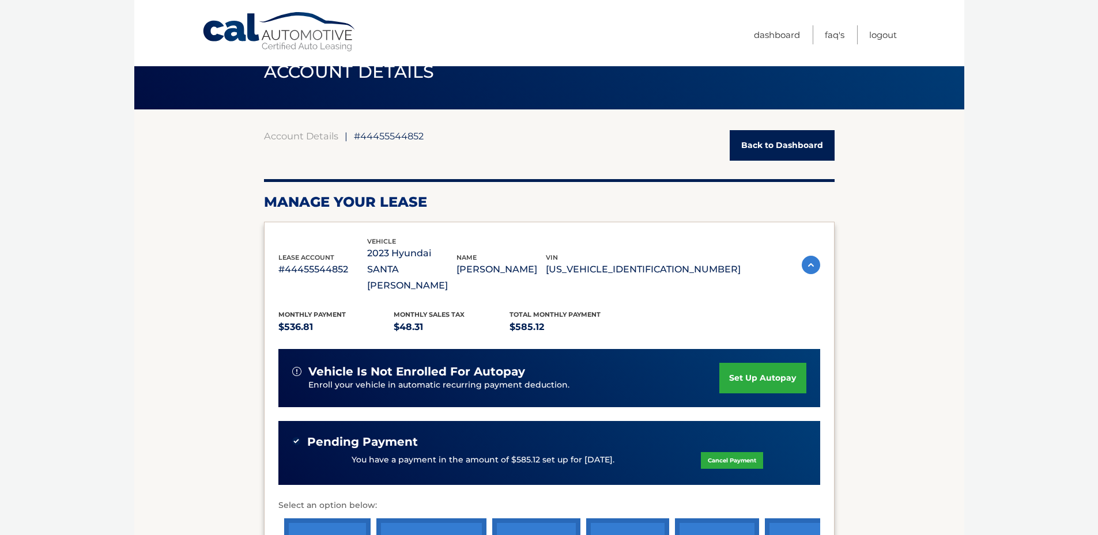
scroll to position [58, 0]
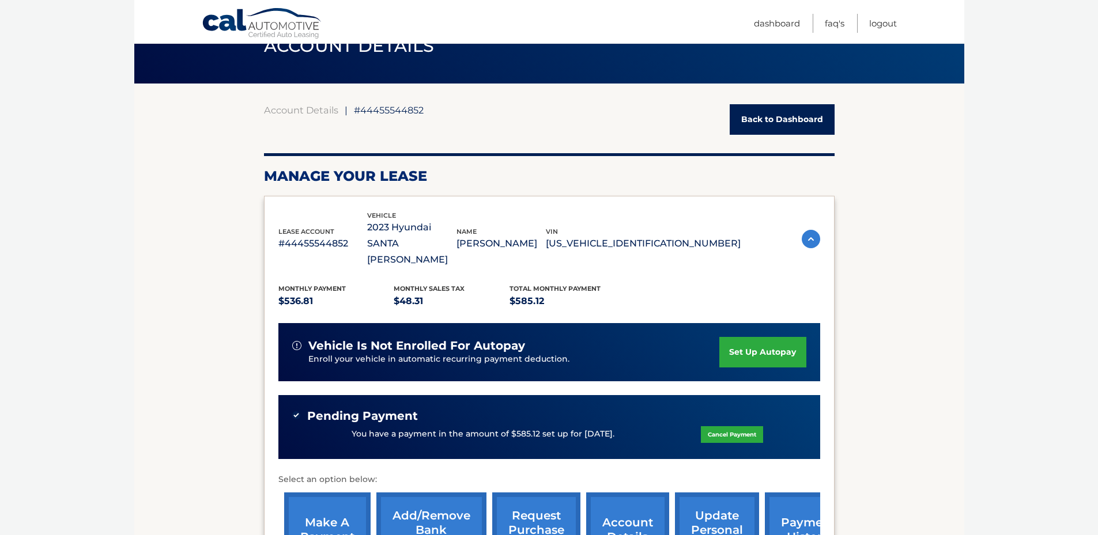
click at [793, 118] on link "Back to Dashboard" at bounding box center [781, 119] width 105 height 31
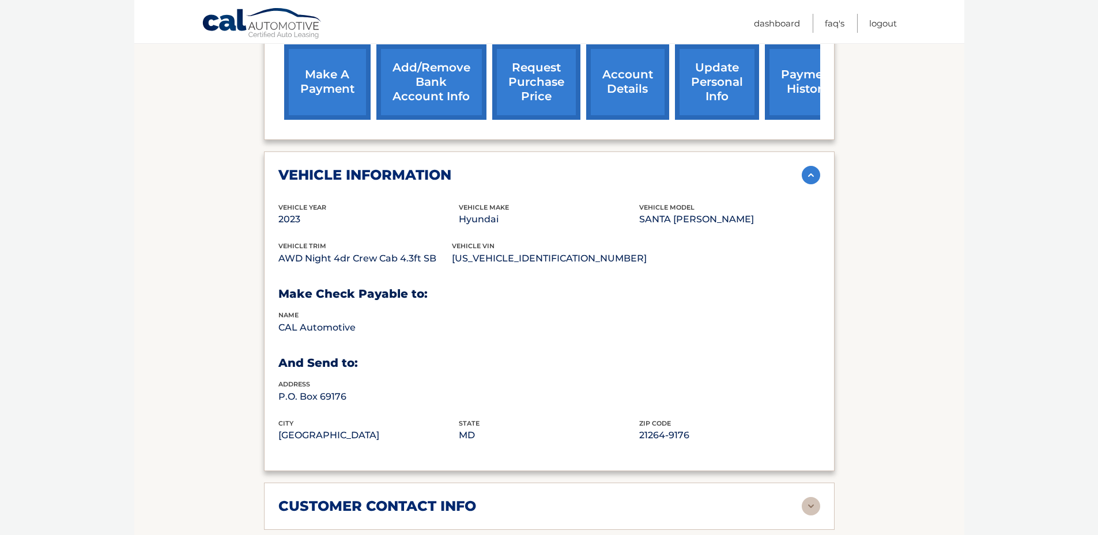
scroll to position [622, 0]
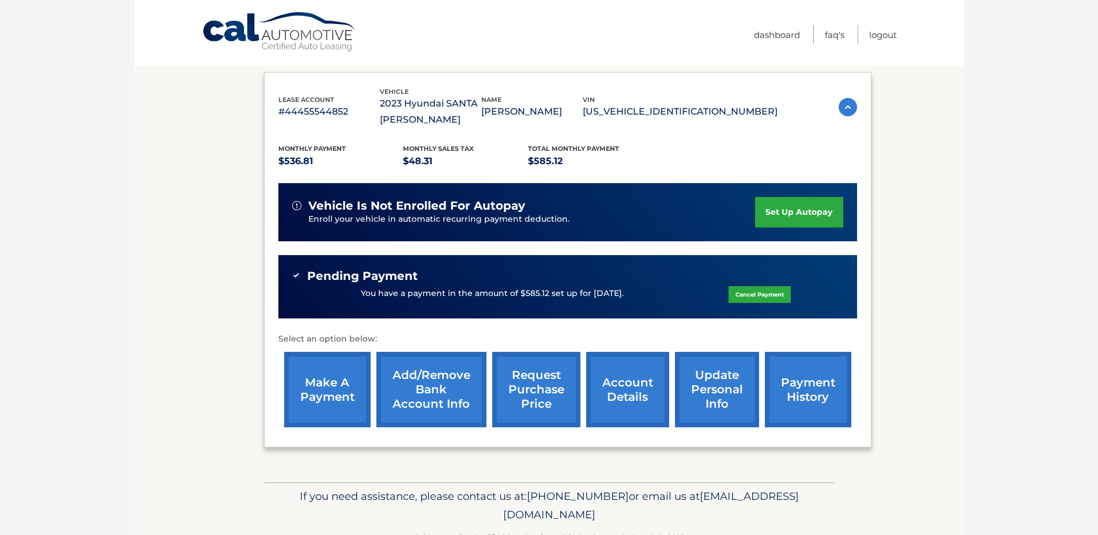
scroll to position [173, 0]
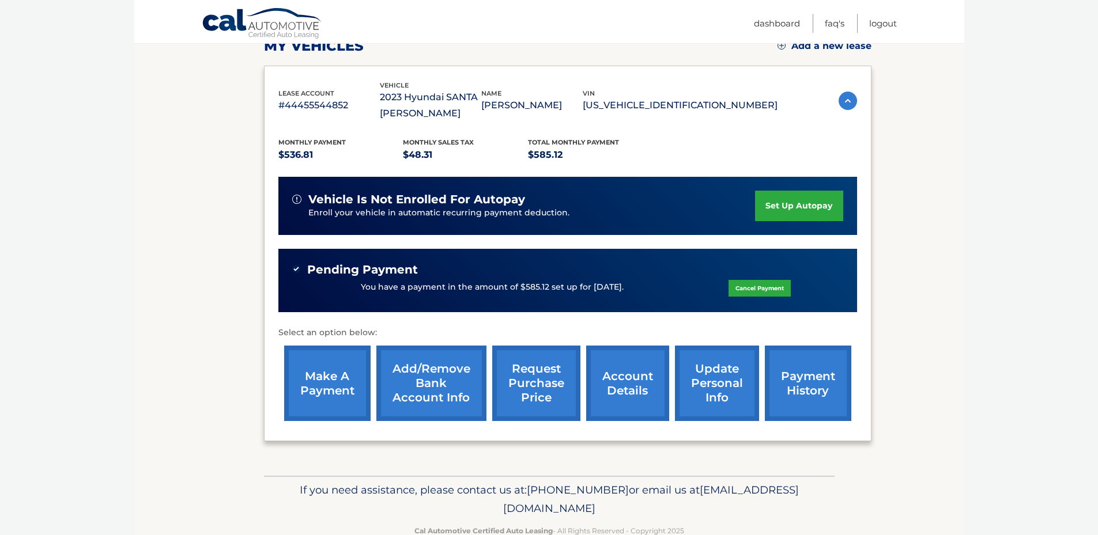
click at [551, 369] on link "request purchase price" at bounding box center [536, 383] width 88 height 75
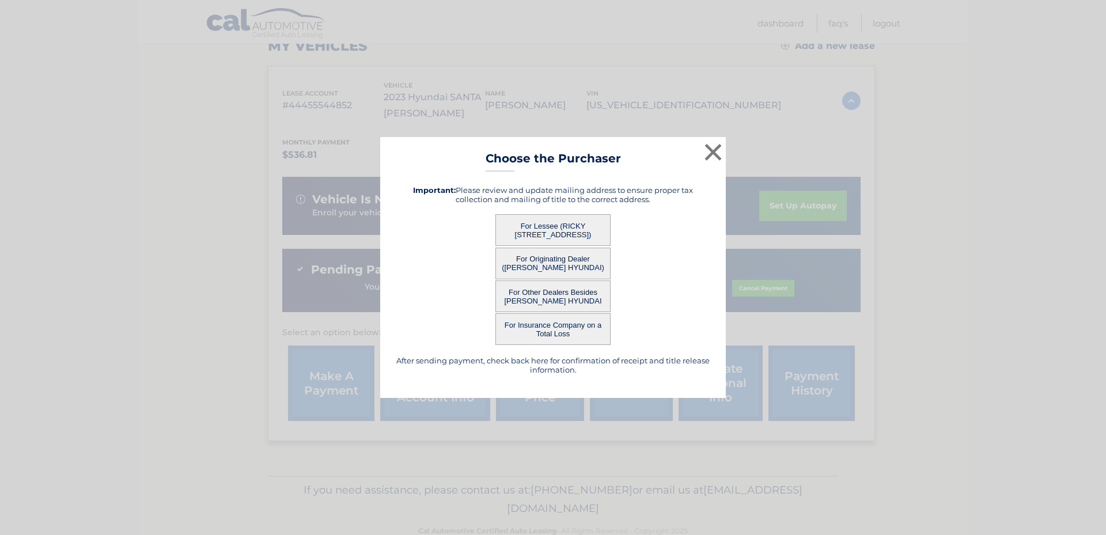
click at [863, 221] on div "× Choose the Purchaser After sending payment, check back here for confirmation …" at bounding box center [553, 267] width 1097 height 261
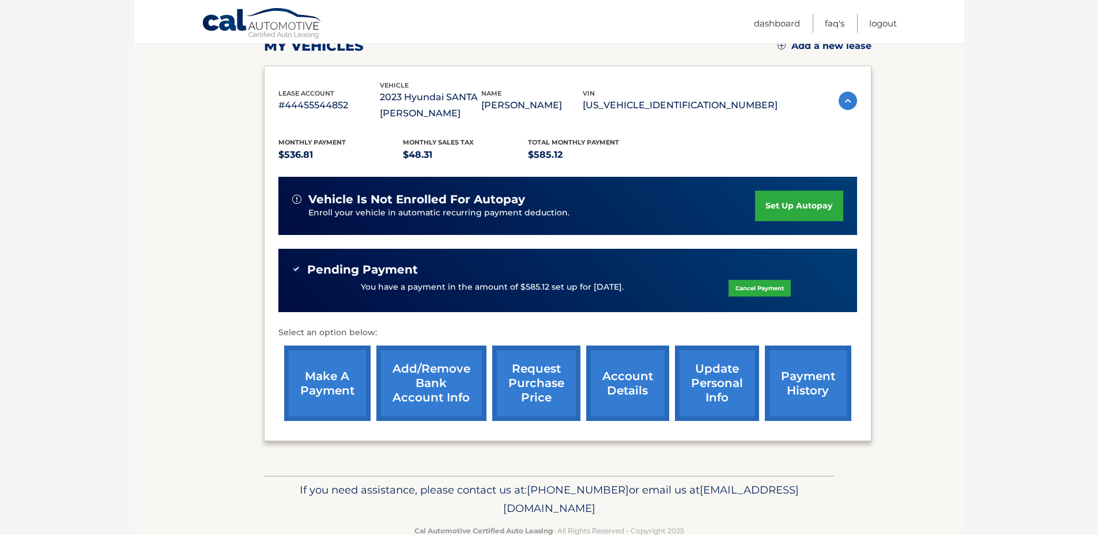
click at [843, 99] on img at bounding box center [847, 101] width 18 height 18
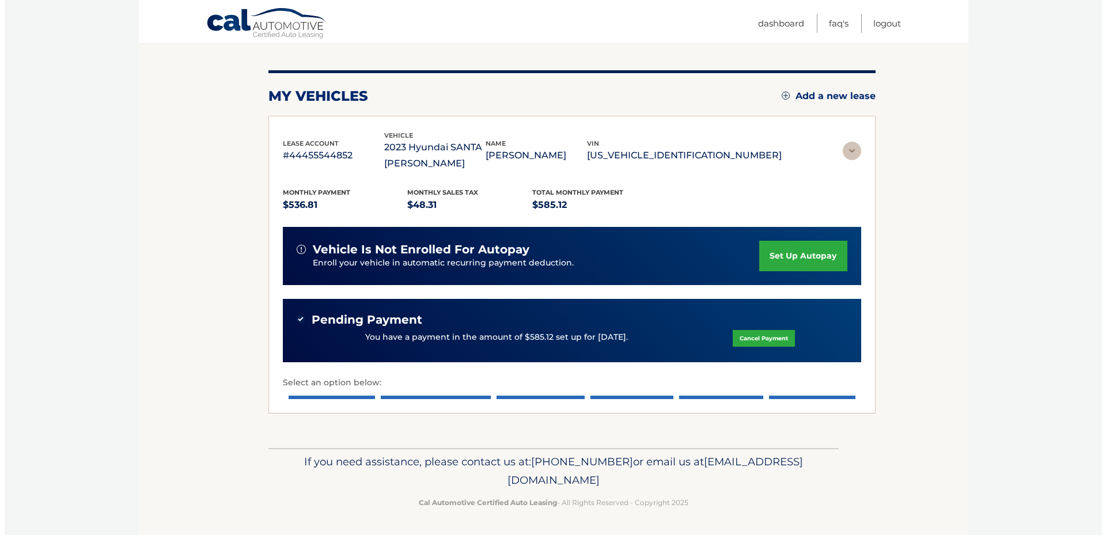
scroll to position [0, 0]
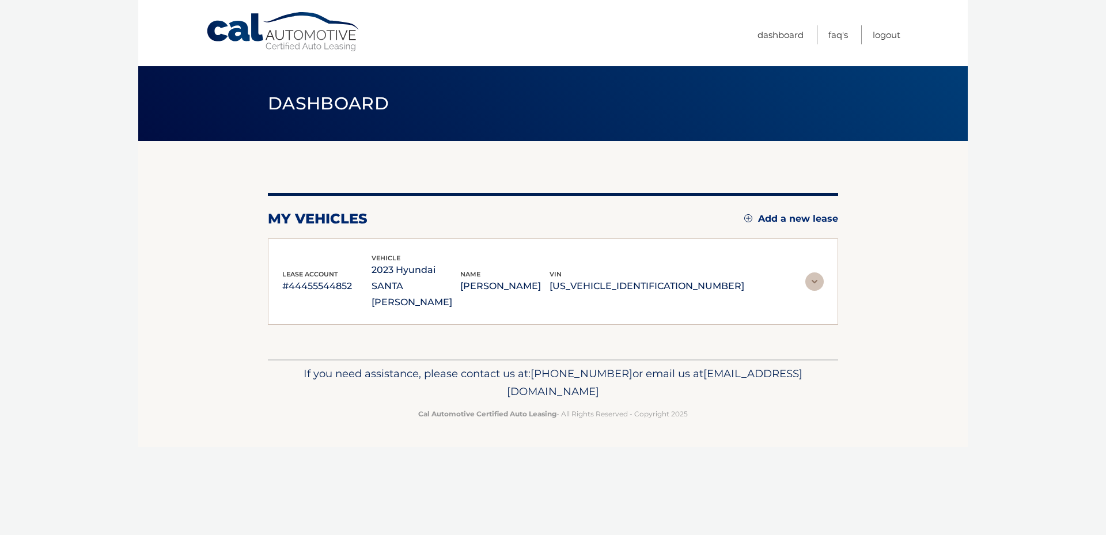
click at [133, 237] on body "Cal Automotive Menu Dashboard FAQ's Logout" at bounding box center [553, 267] width 1106 height 535
